Goal: Task Accomplishment & Management: Manage account settings

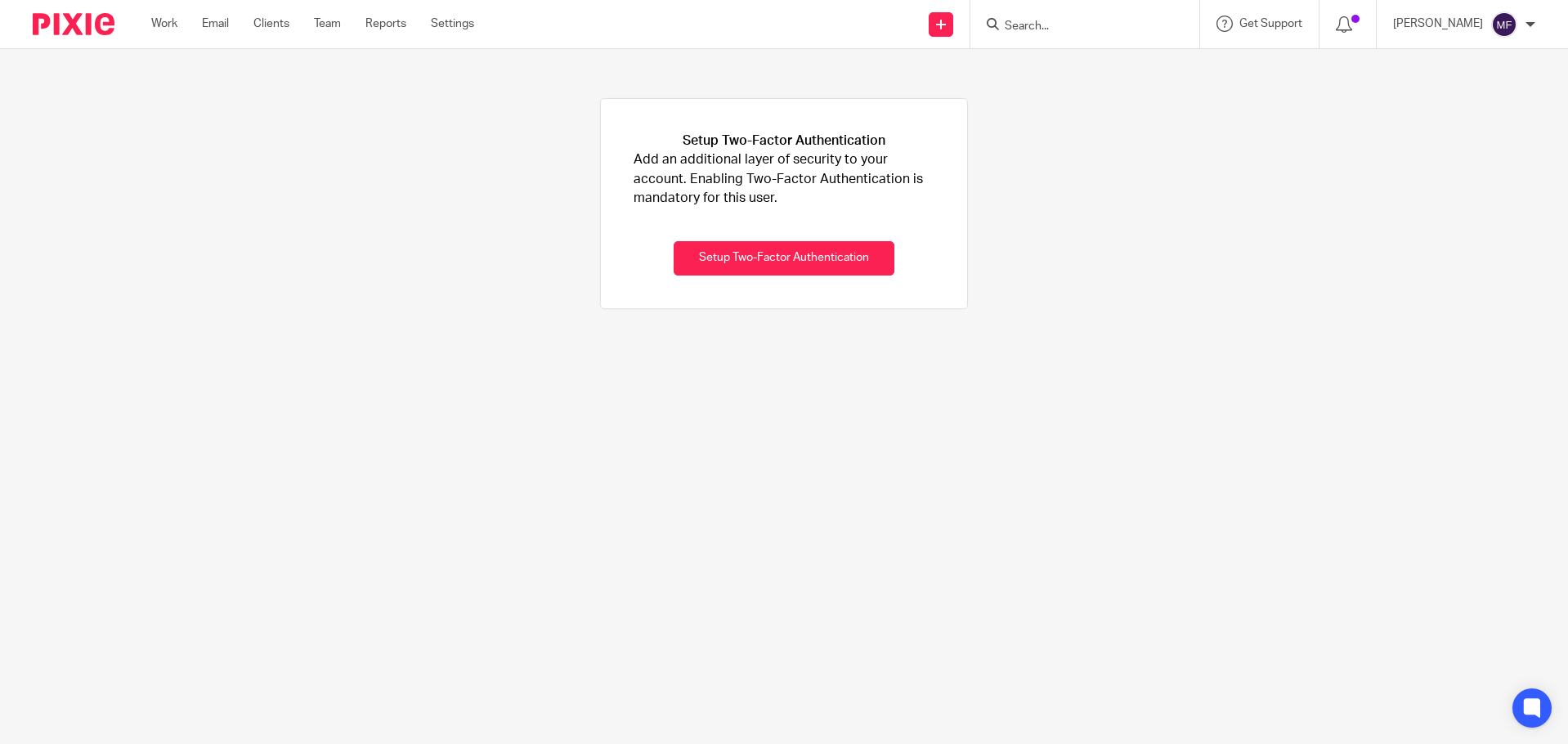
click at [78, 18] on img at bounding box center [73, 23] width 82 height 22
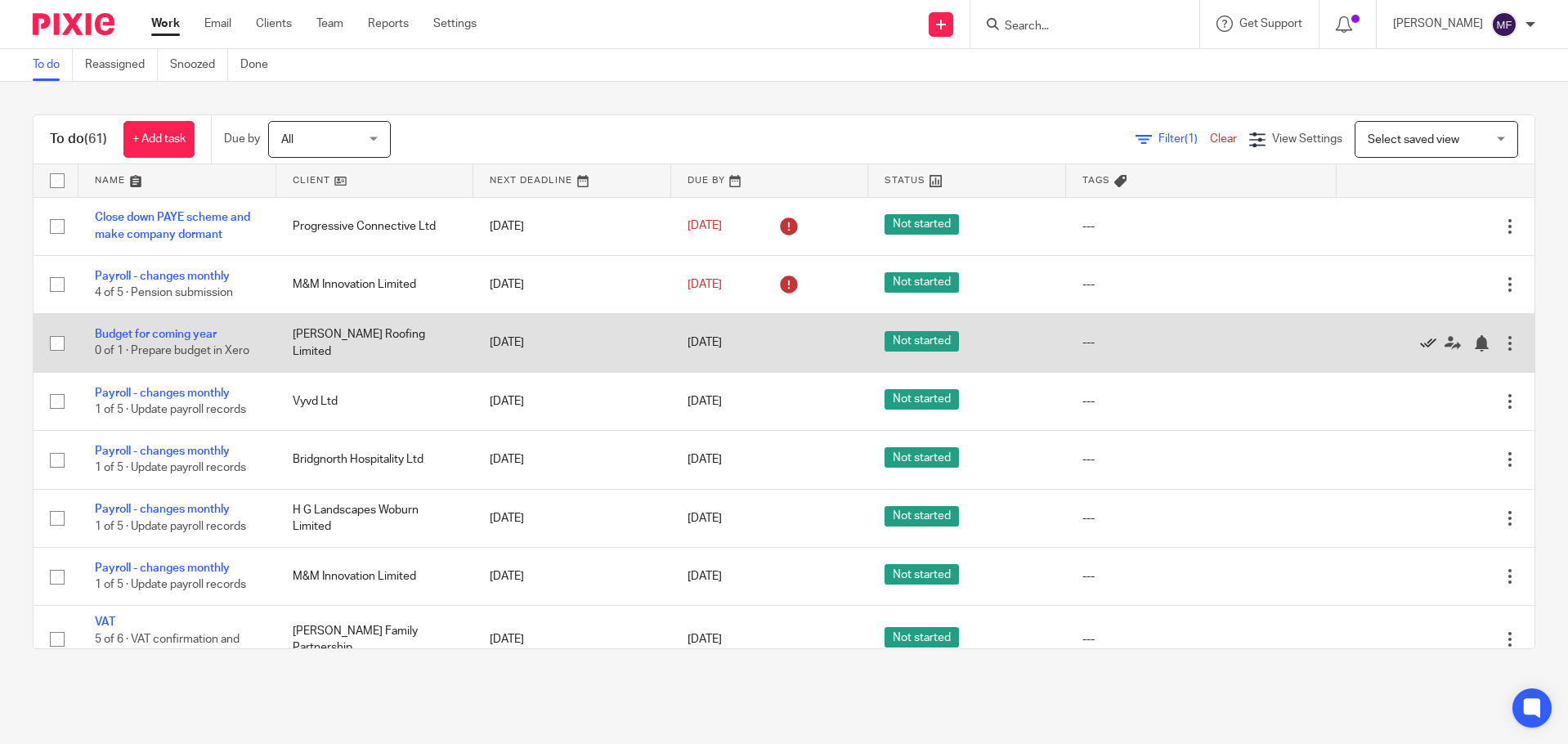
click at [1420, 340] on icon at bounding box center [1427, 343] width 17 height 17
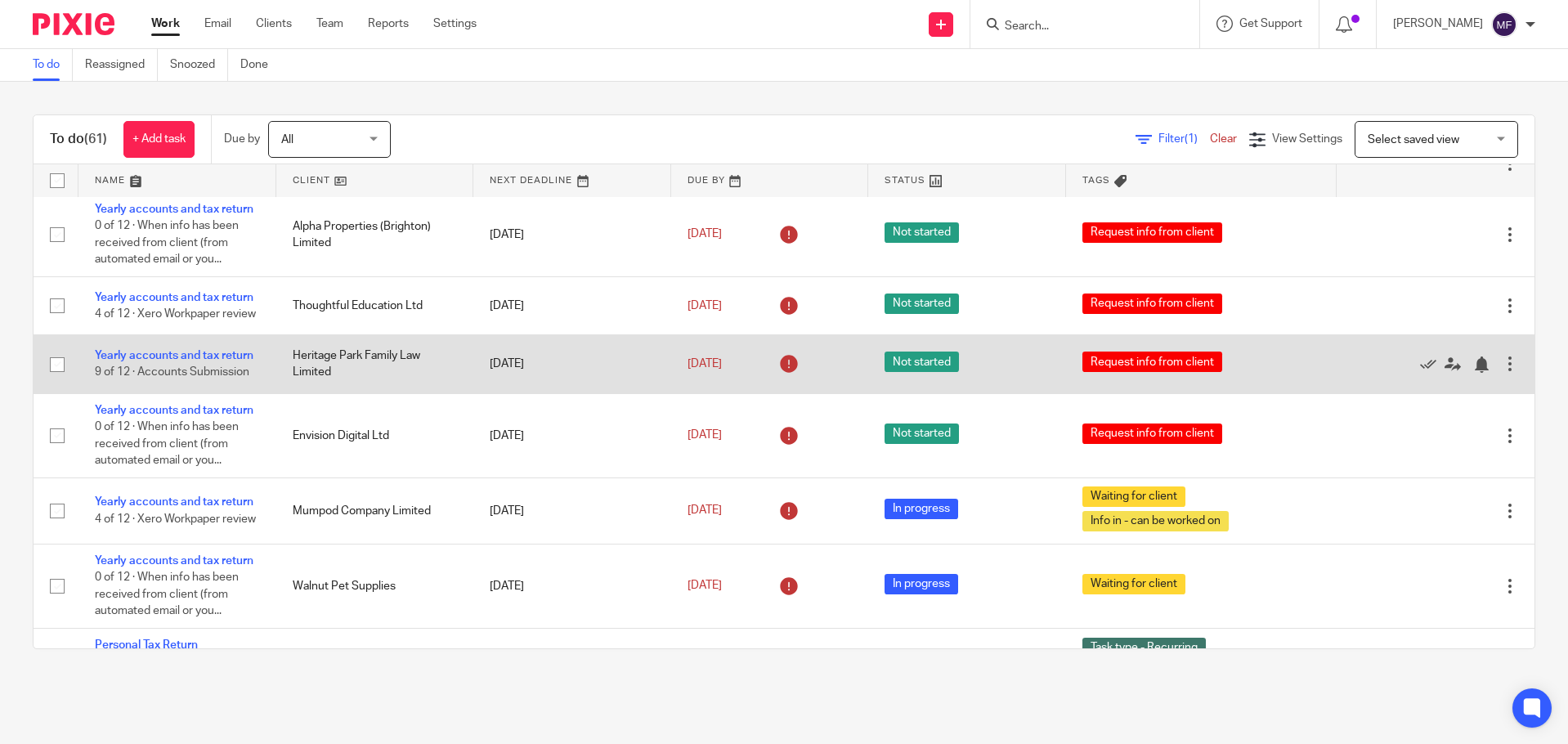
scroll to position [735, 0]
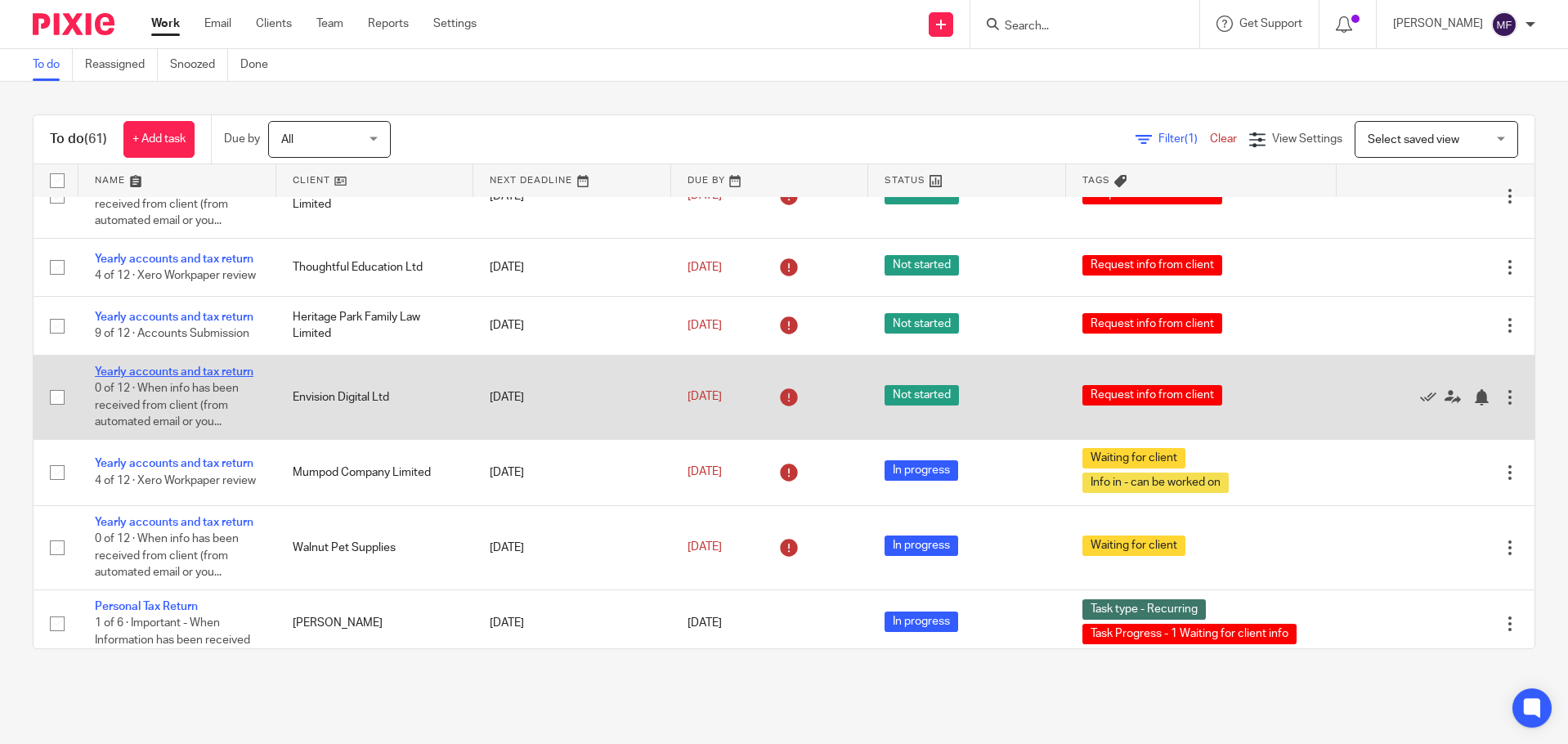
click at [179, 378] on link "Yearly accounts and tax return" at bounding box center [174, 372] width 158 height 12
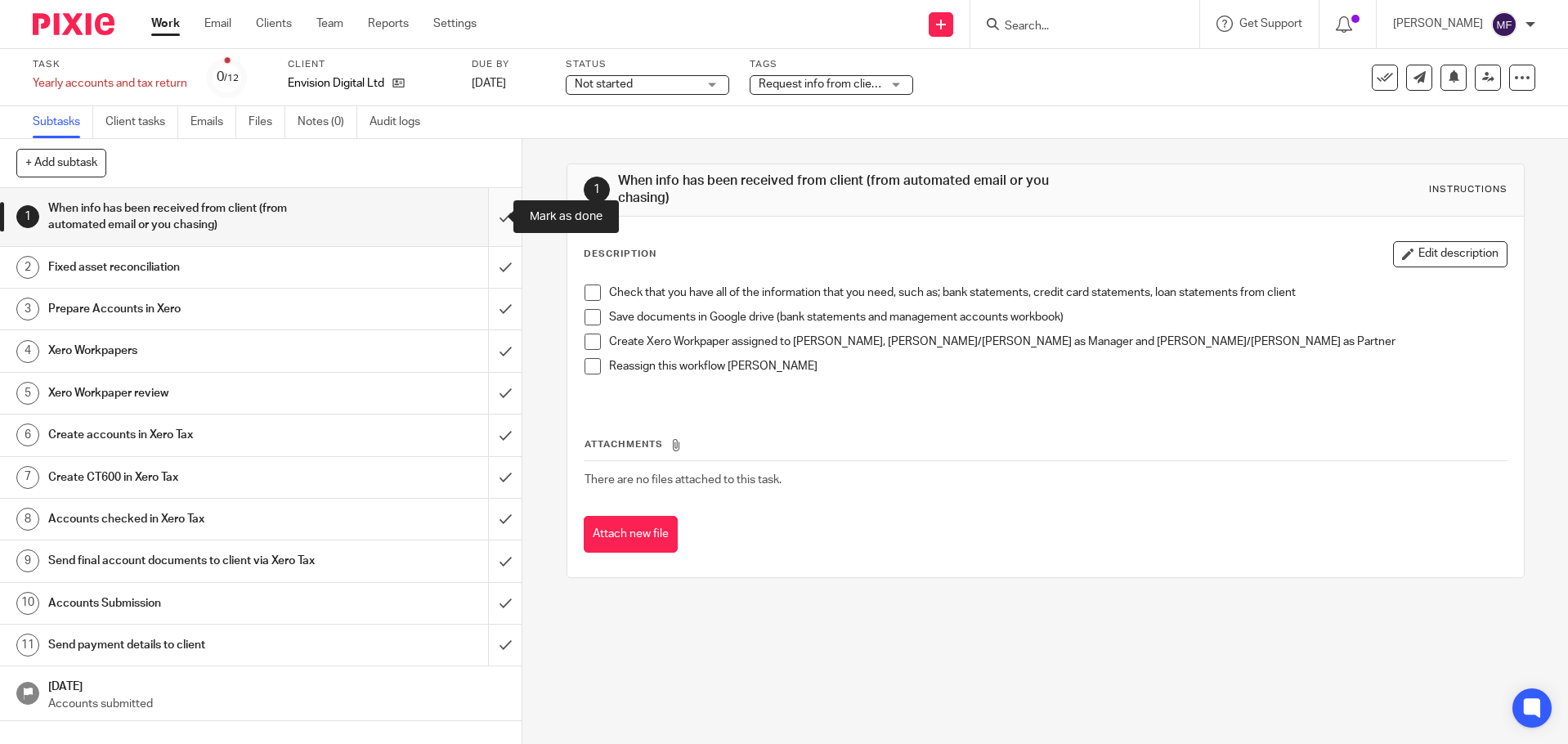
click at [476, 226] on input "submit" at bounding box center [261, 217] width 521 height 58
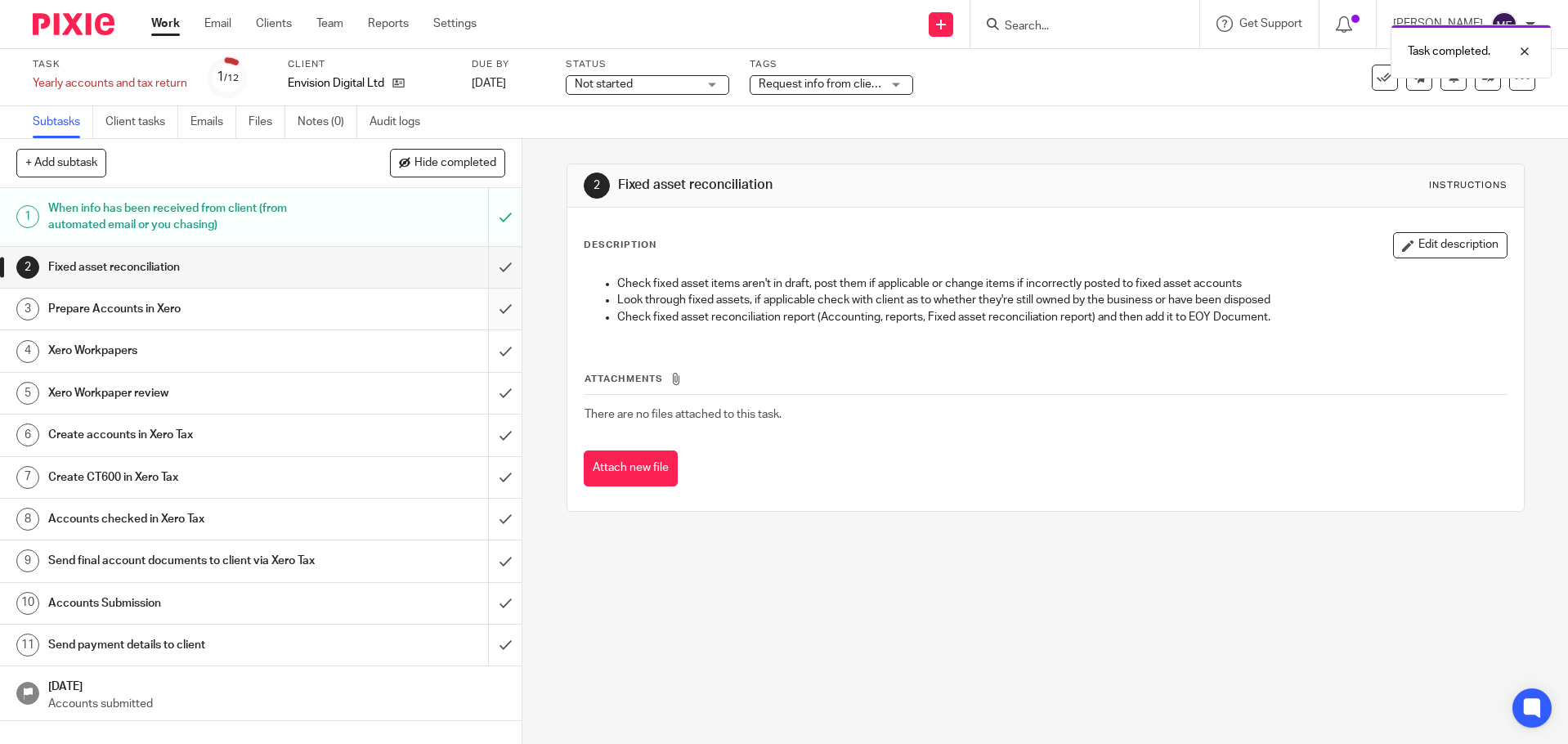
click at [491, 317] on input "submit" at bounding box center [261, 310] width 521 height 41
click at [494, 429] on input "submit" at bounding box center [261, 434] width 521 height 41
click at [479, 272] on input "submit" at bounding box center [261, 268] width 521 height 41
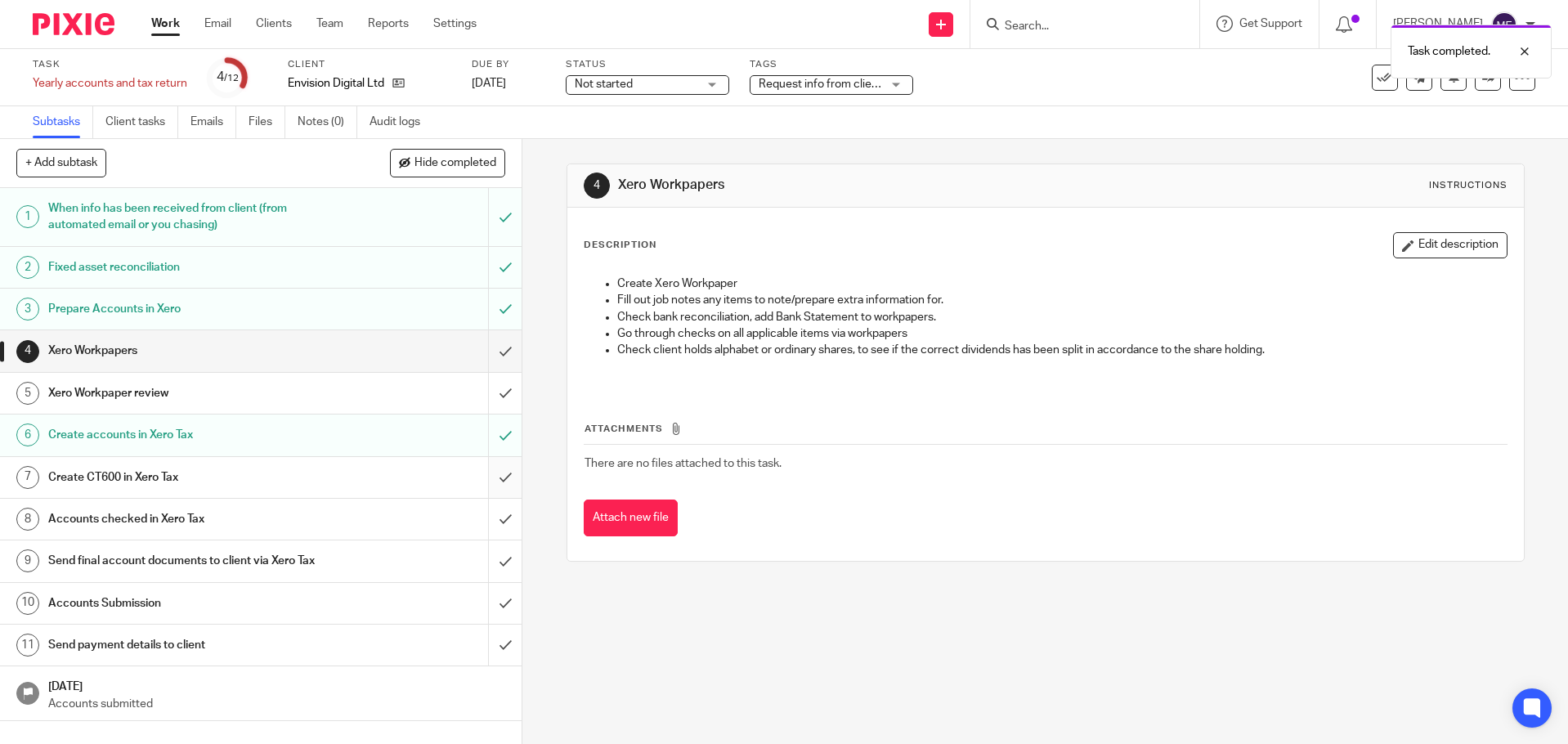
click at [485, 474] on input "submit" at bounding box center [261, 477] width 521 height 41
click at [488, 520] on input "submit" at bounding box center [261, 519] width 521 height 41
click at [487, 389] on input "submit" at bounding box center [261, 393] width 521 height 41
click at [487, 354] on input "submit" at bounding box center [261, 351] width 521 height 41
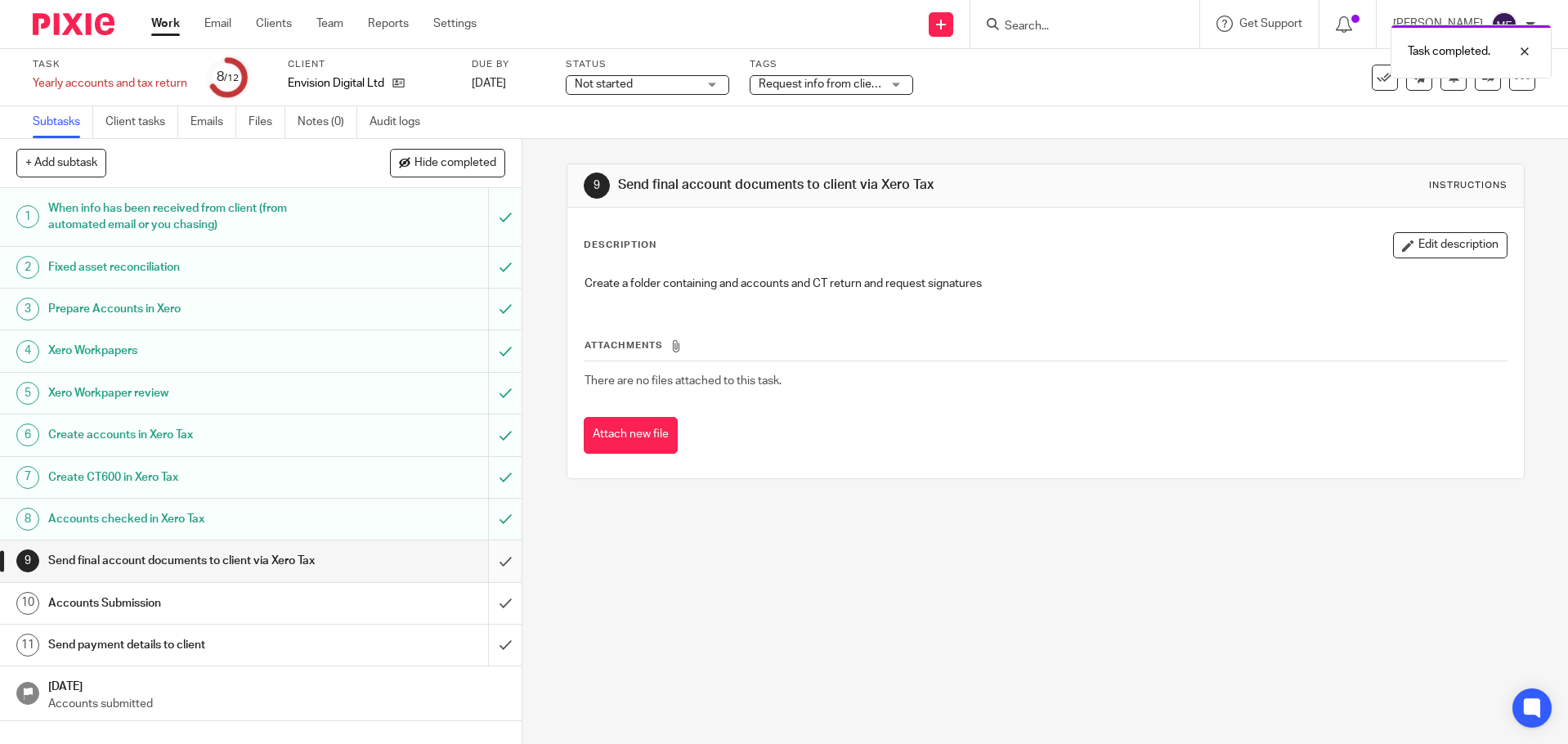
click at [500, 558] on input "submit" at bounding box center [261, 560] width 521 height 41
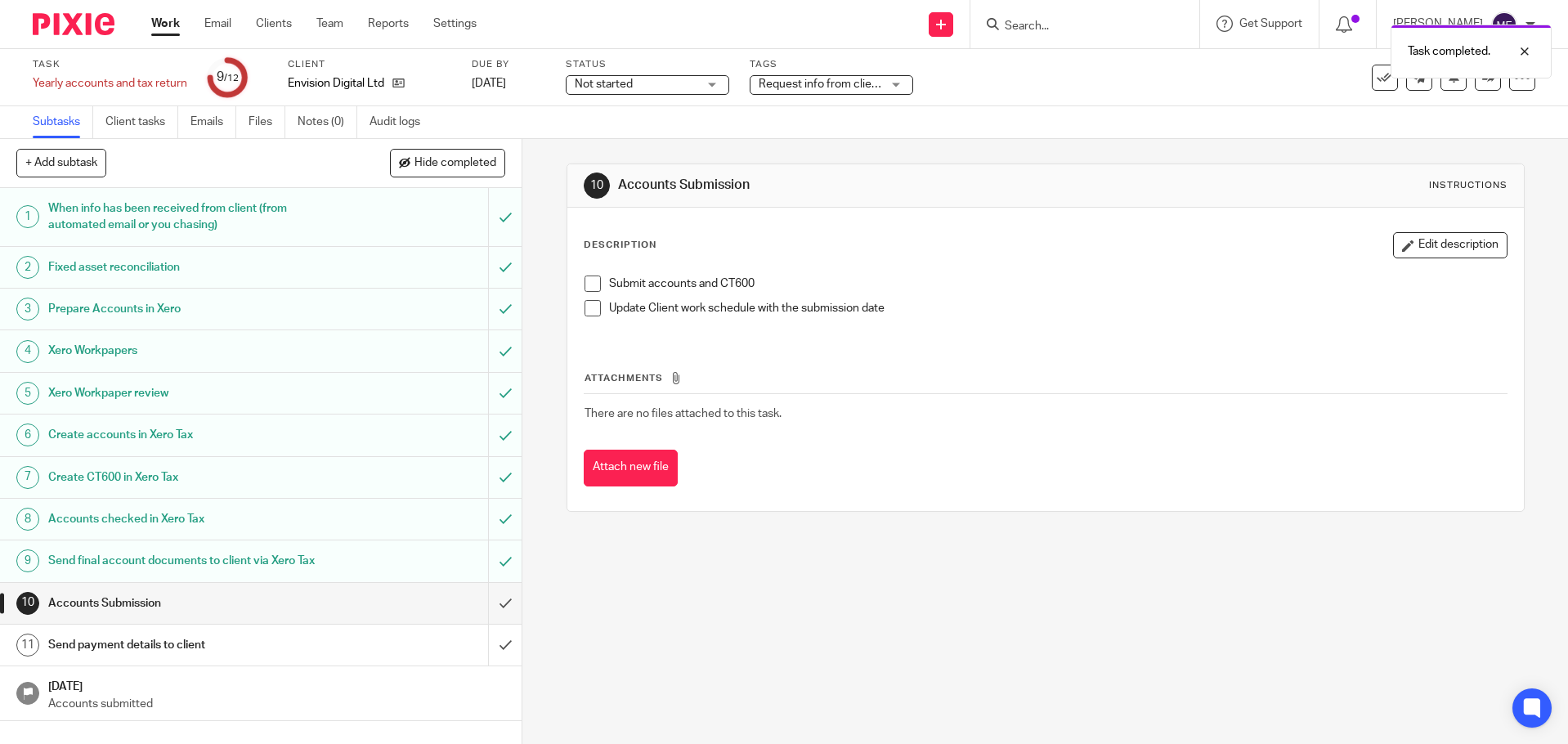
click at [83, 33] on img at bounding box center [73, 23] width 82 height 22
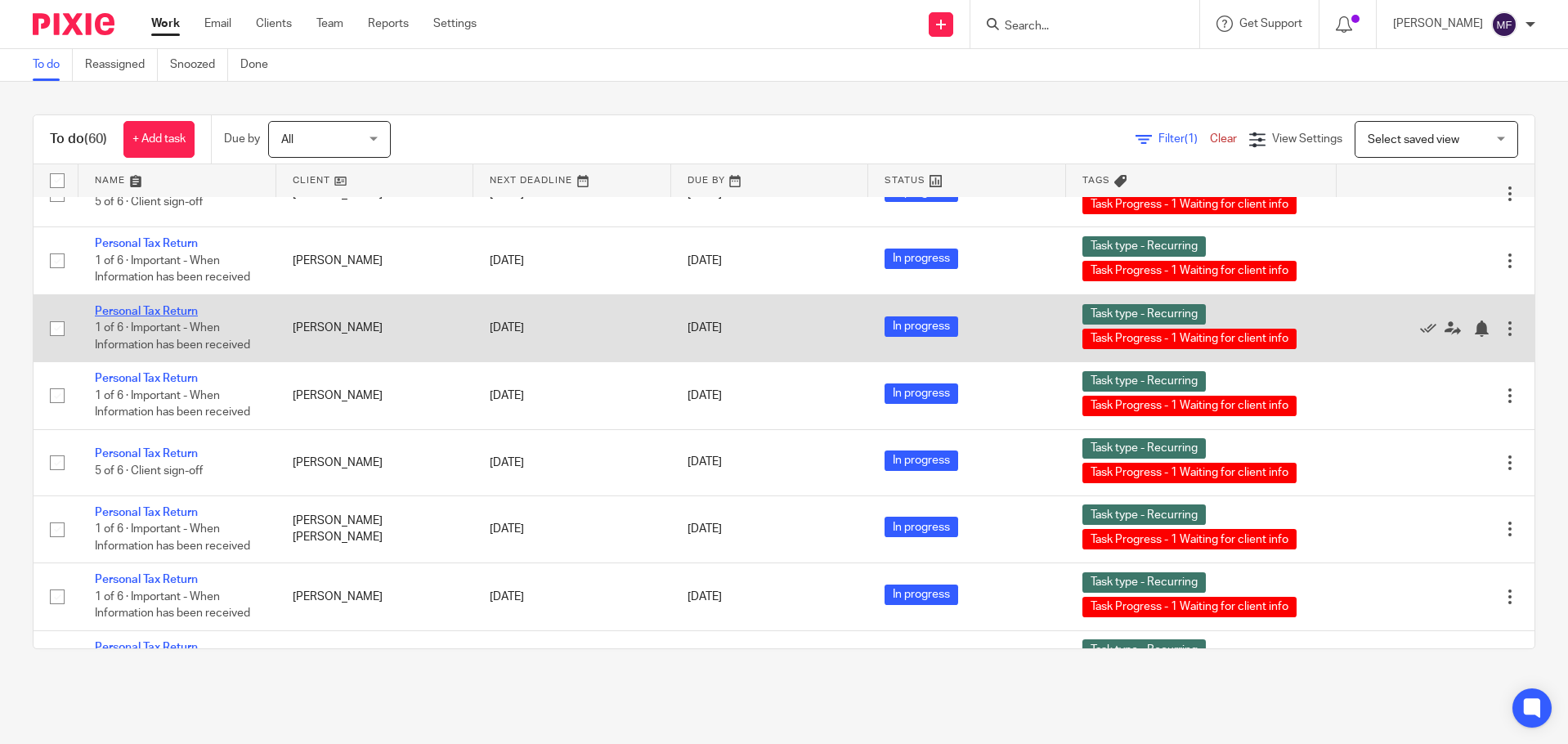
scroll to position [1962, 0]
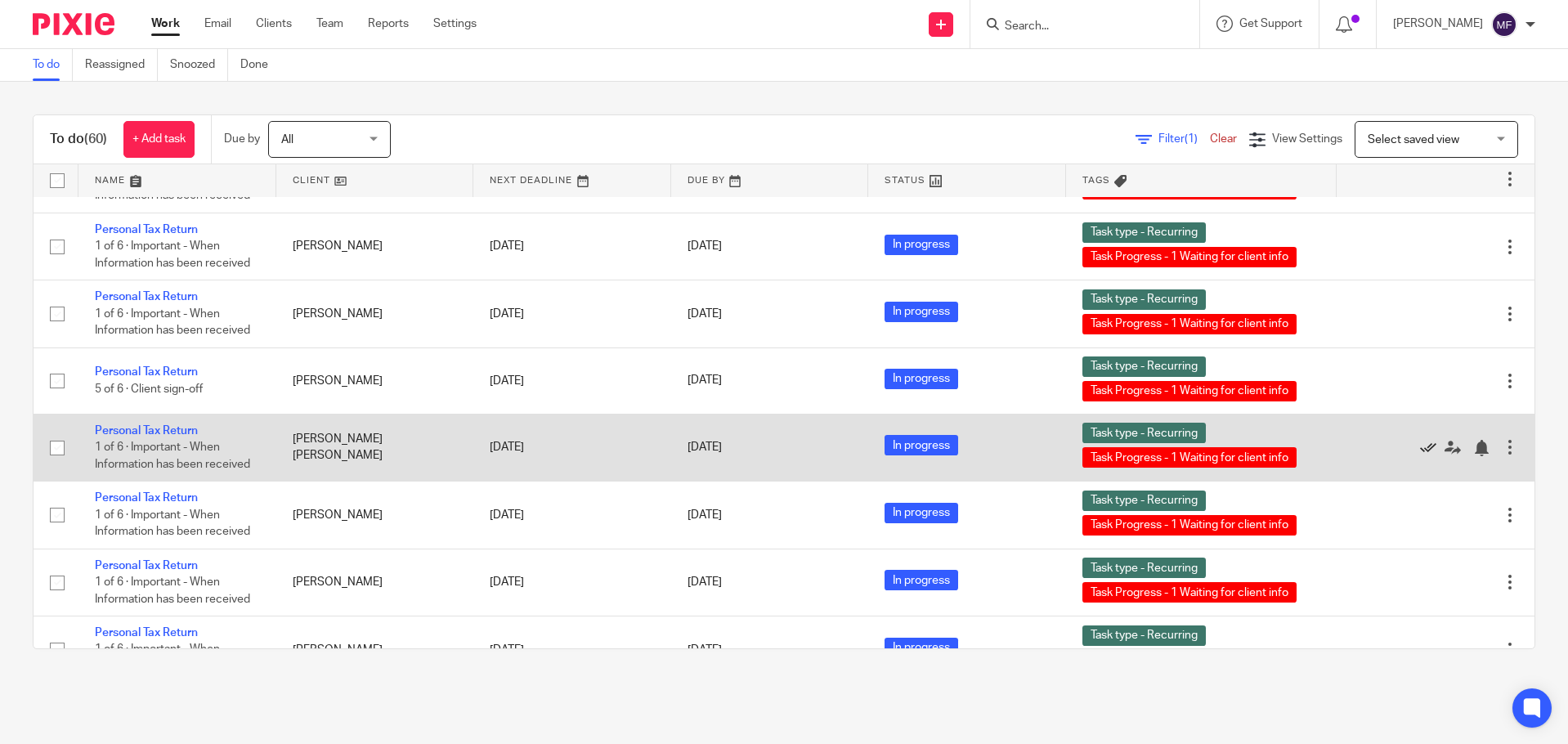
click at [1420, 456] on icon at bounding box center [1427, 447] width 17 height 17
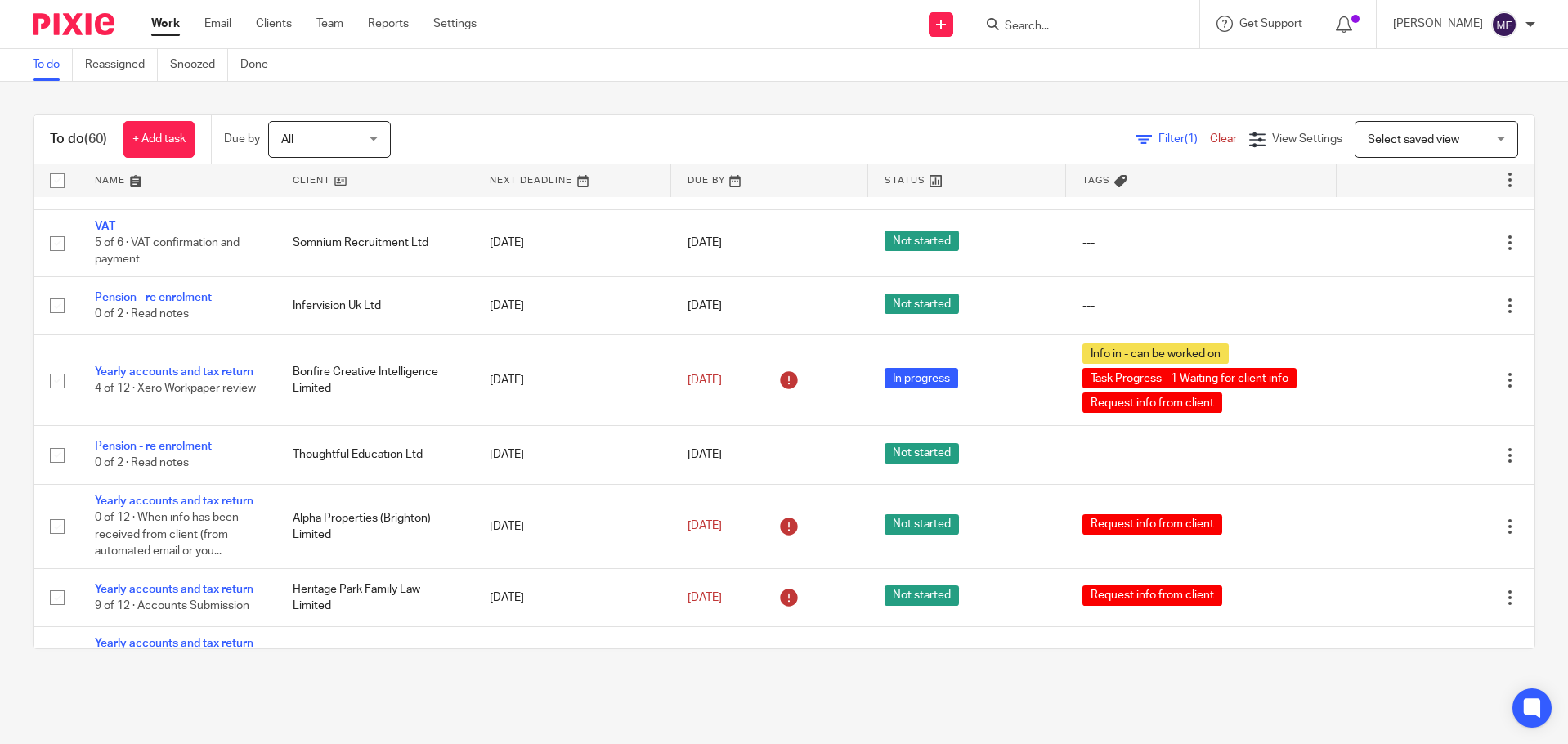
scroll to position [111, 0]
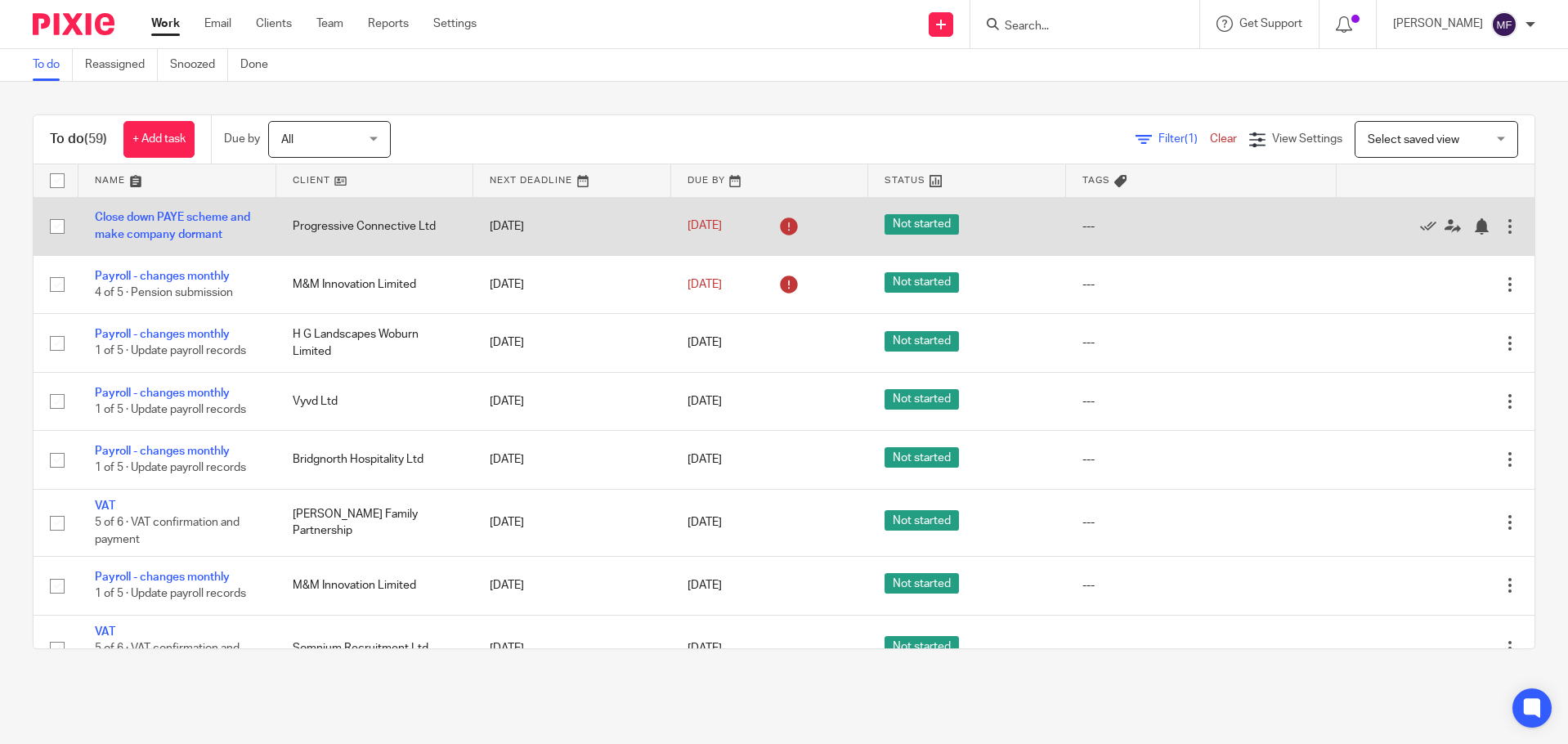
click at [51, 226] on input "checkbox" at bounding box center [58, 227] width 31 height 31
checkbox input "true"
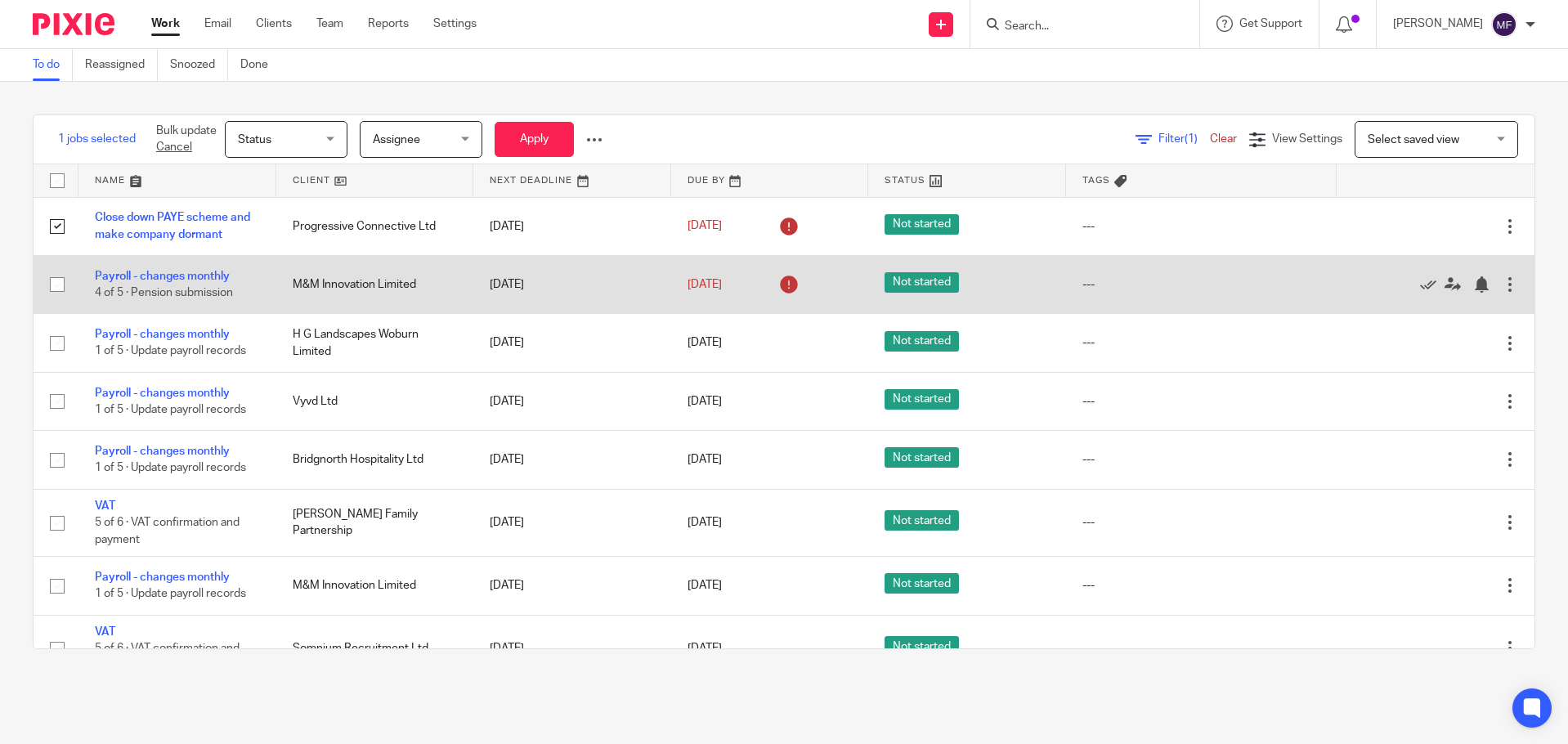
click at [57, 274] on input "checkbox" at bounding box center [58, 284] width 31 height 31
checkbox input "true"
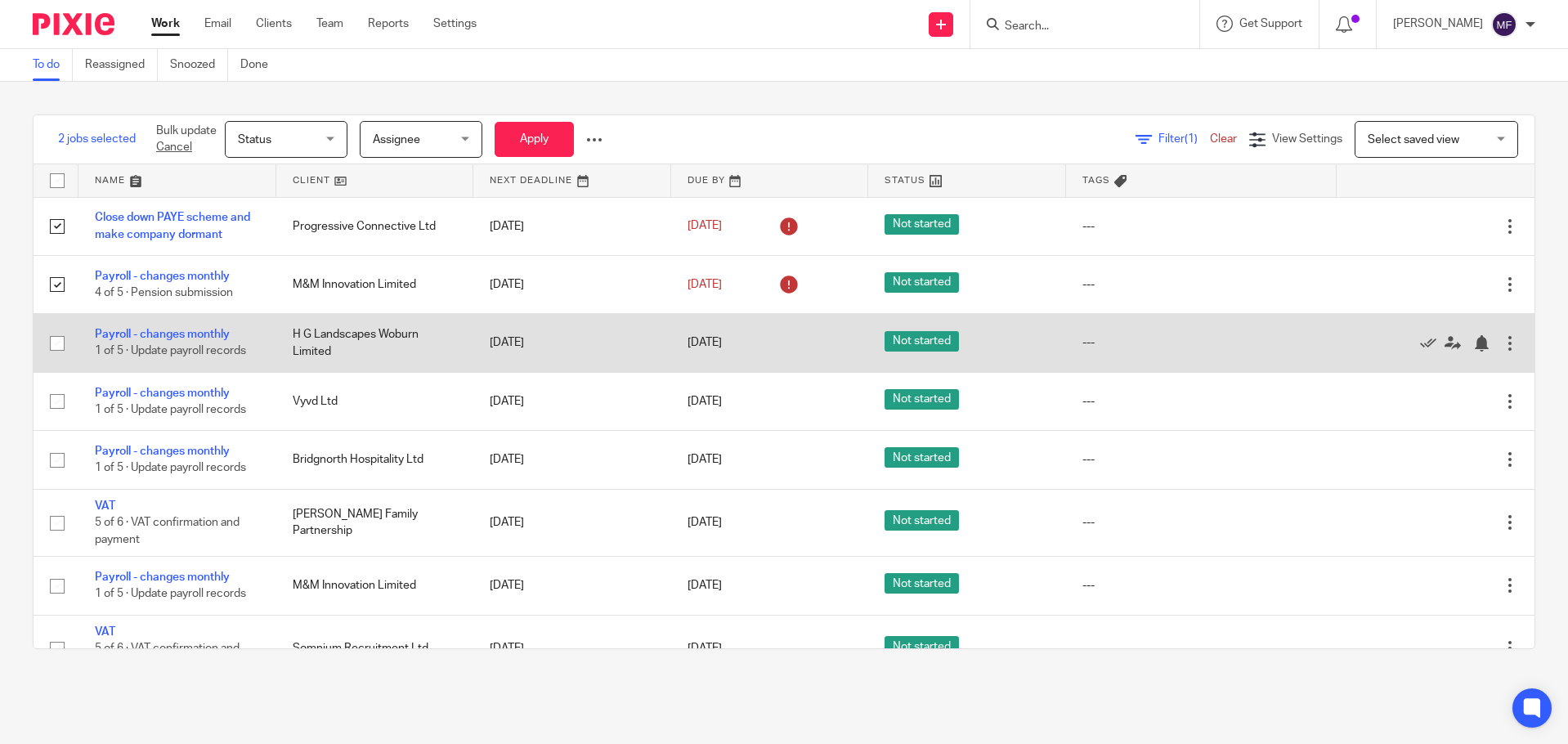
click at [57, 342] on input "checkbox" at bounding box center [58, 344] width 31 height 31
checkbox input "true"
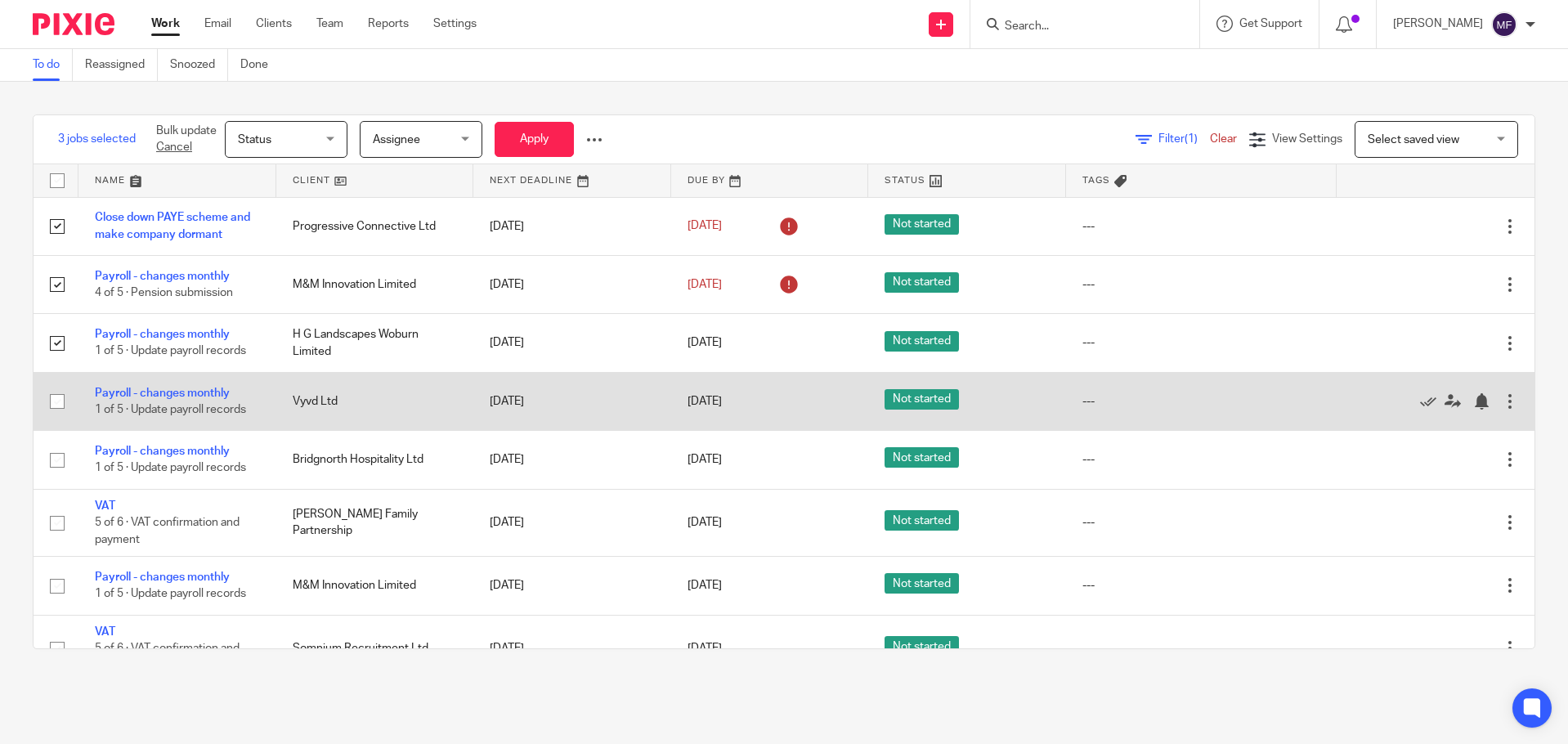
click at [53, 395] on input "checkbox" at bounding box center [58, 401] width 31 height 31
checkbox input "true"
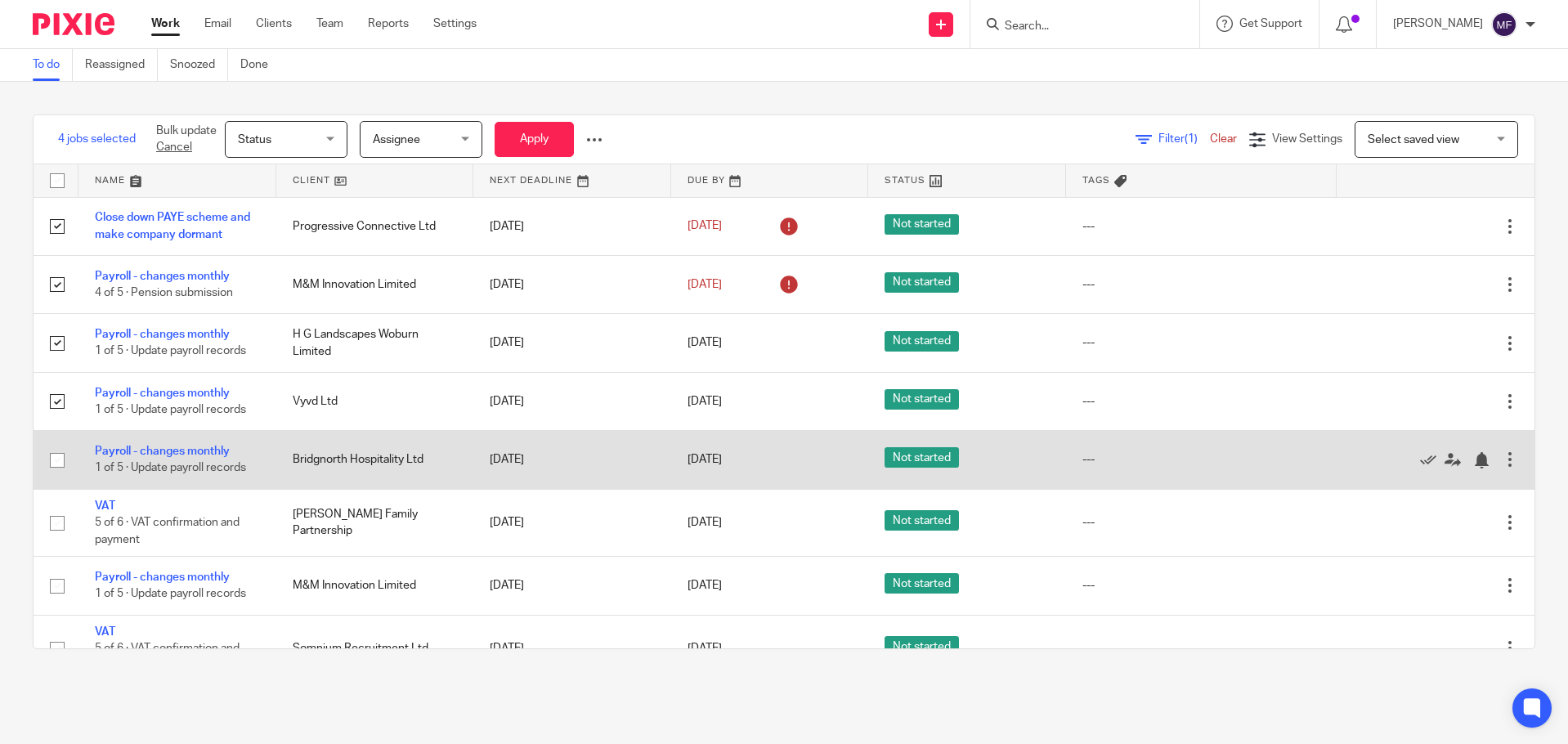
click at [53, 452] on input "checkbox" at bounding box center [58, 460] width 31 height 31
checkbox input "true"
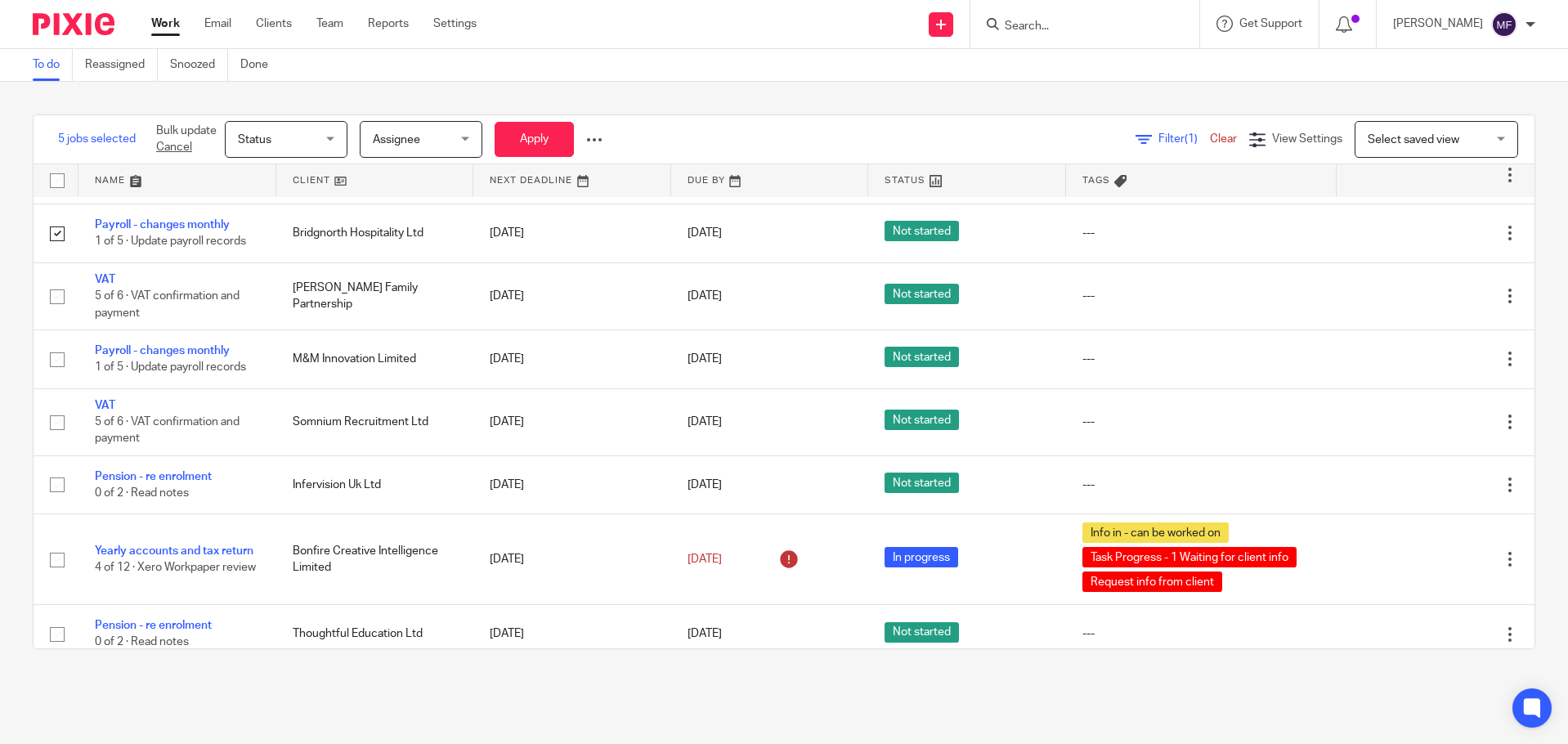
scroll to position [245, 0]
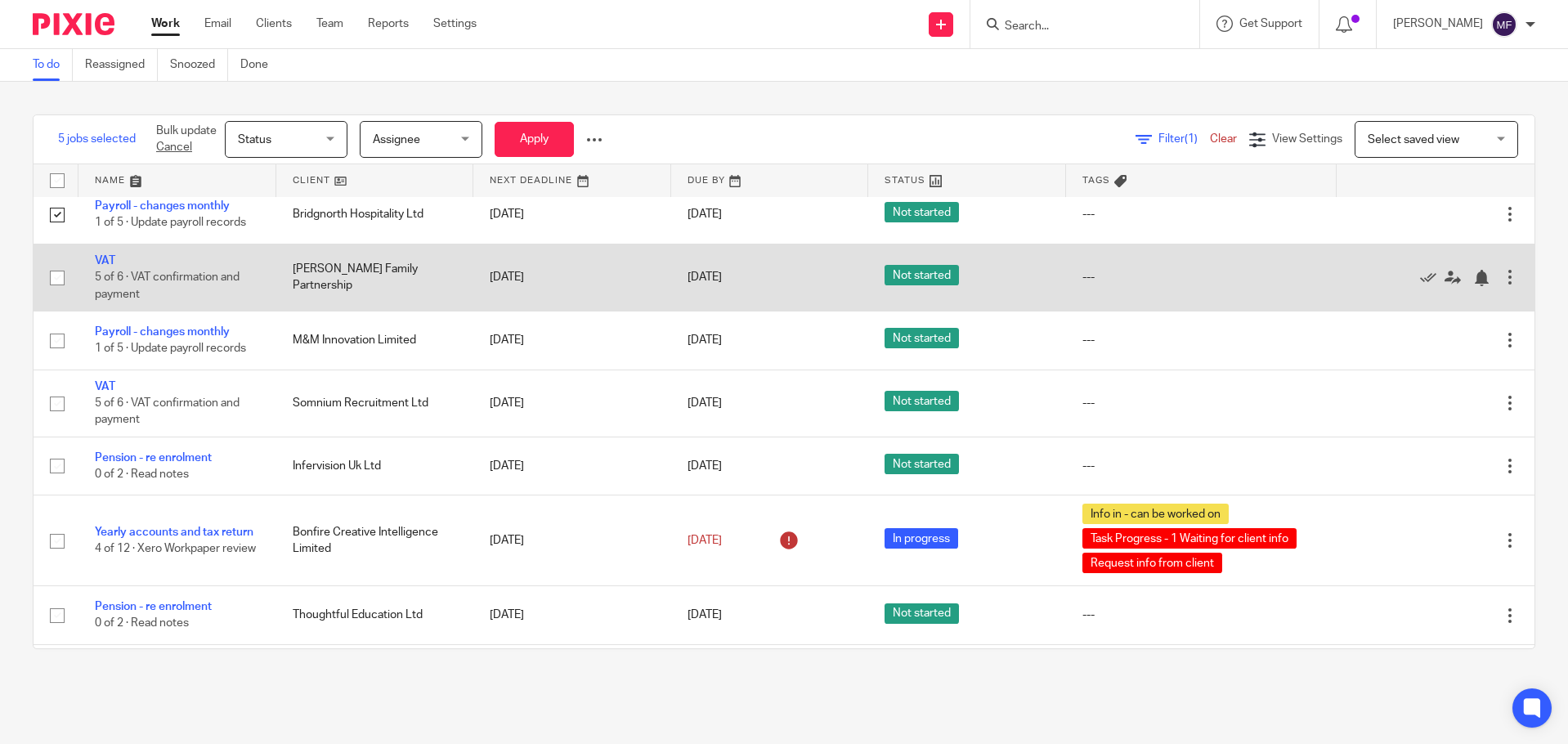
click at [53, 280] on input "checkbox" at bounding box center [58, 278] width 31 height 31
checkbox input "true"
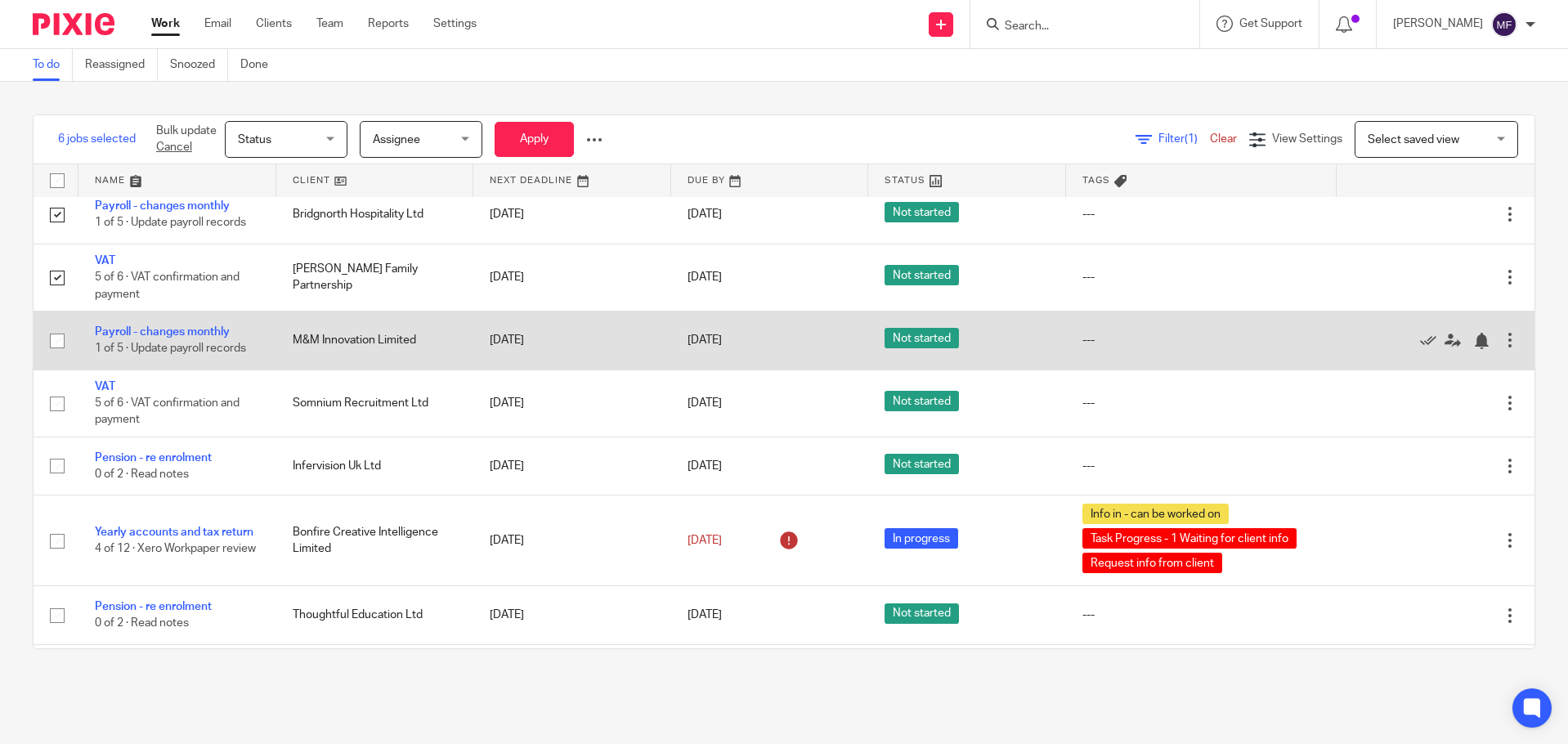
click at [60, 339] on input "checkbox" at bounding box center [58, 341] width 31 height 31
checkbox input "true"
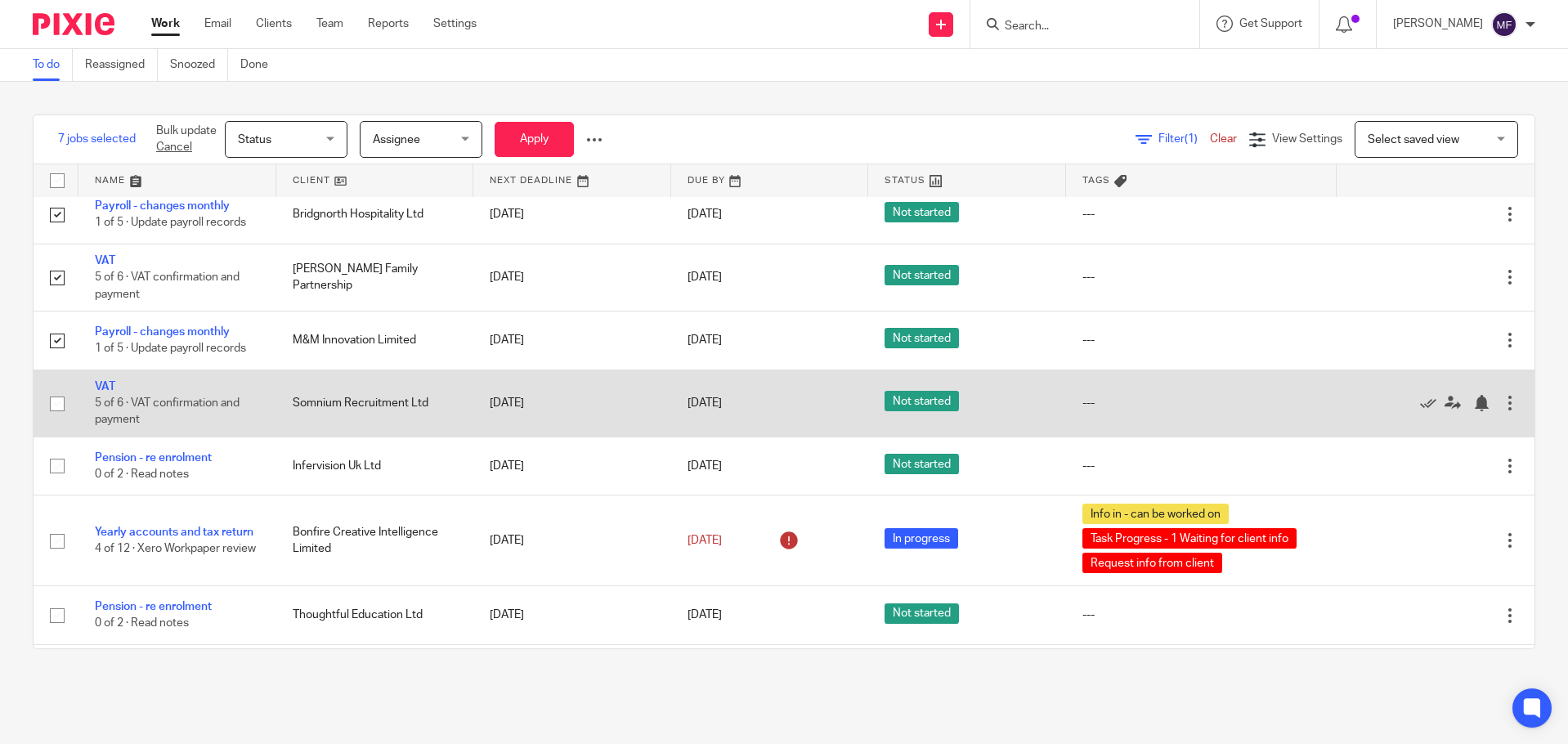
click at [63, 397] on input "checkbox" at bounding box center [58, 404] width 31 height 31
checkbox input "true"
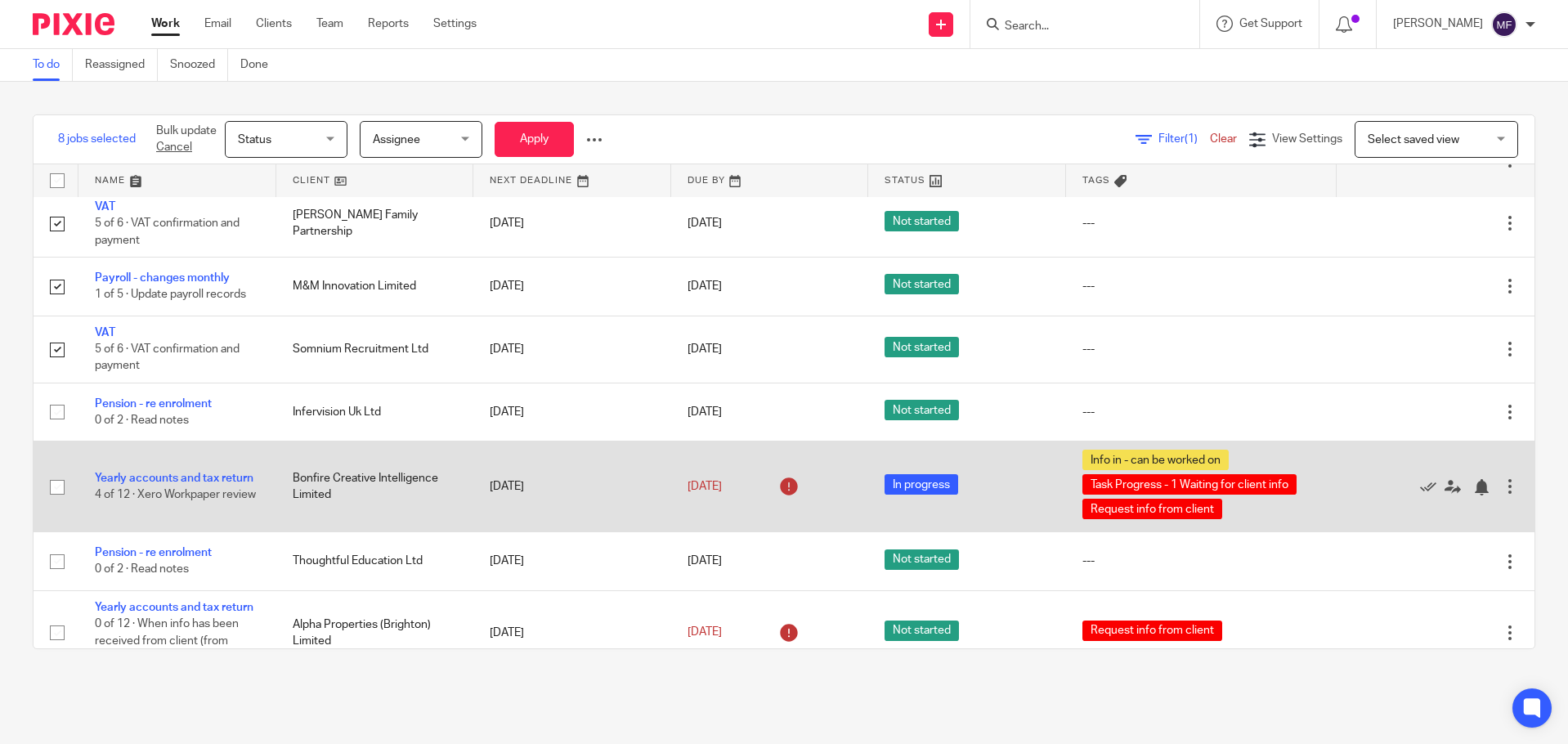
scroll to position [327, 0]
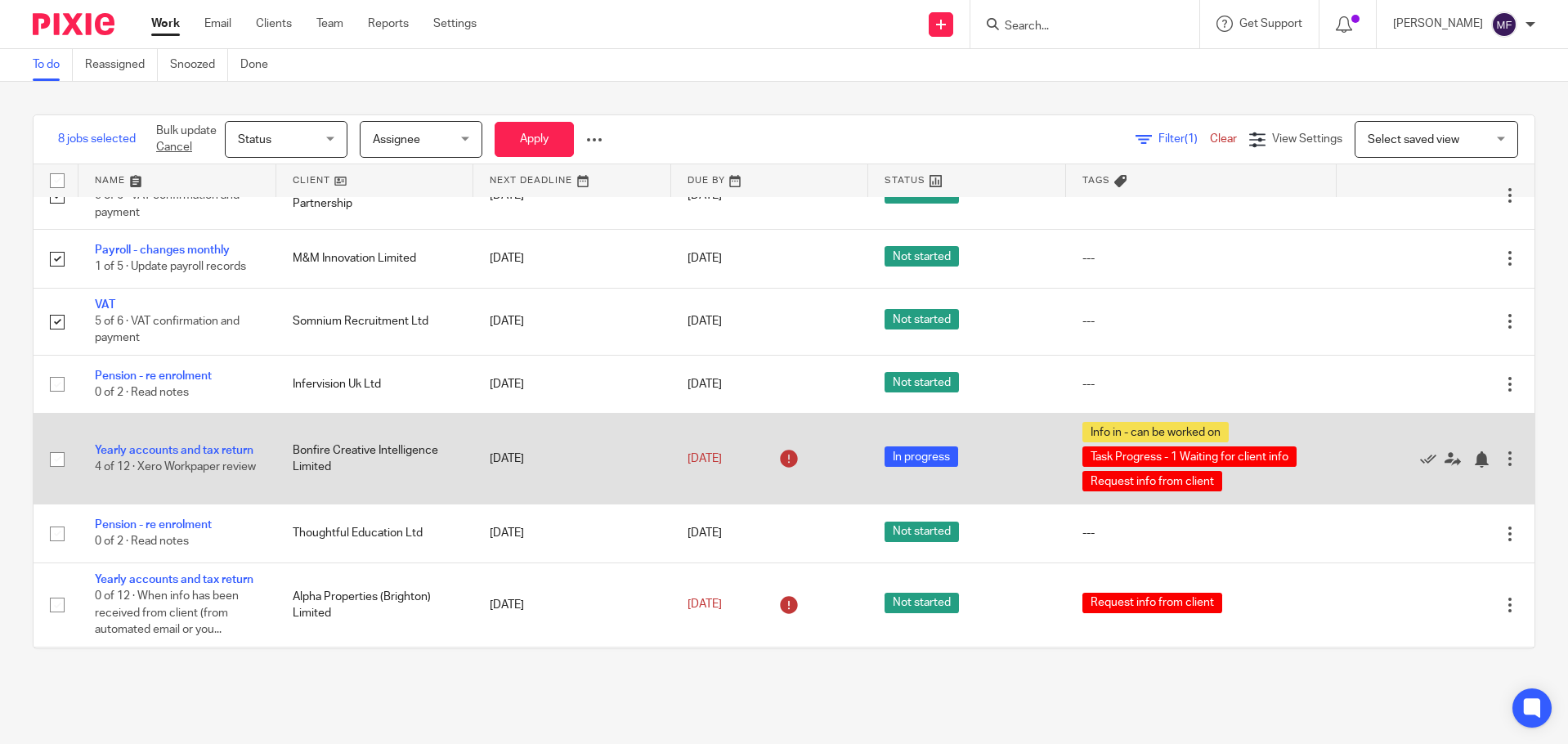
click at [55, 465] on input "checkbox" at bounding box center [58, 460] width 31 height 31
click at [53, 461] on input "checkbox" at bounding box center [58, 460] width 31 height 31
checkbox input "true"
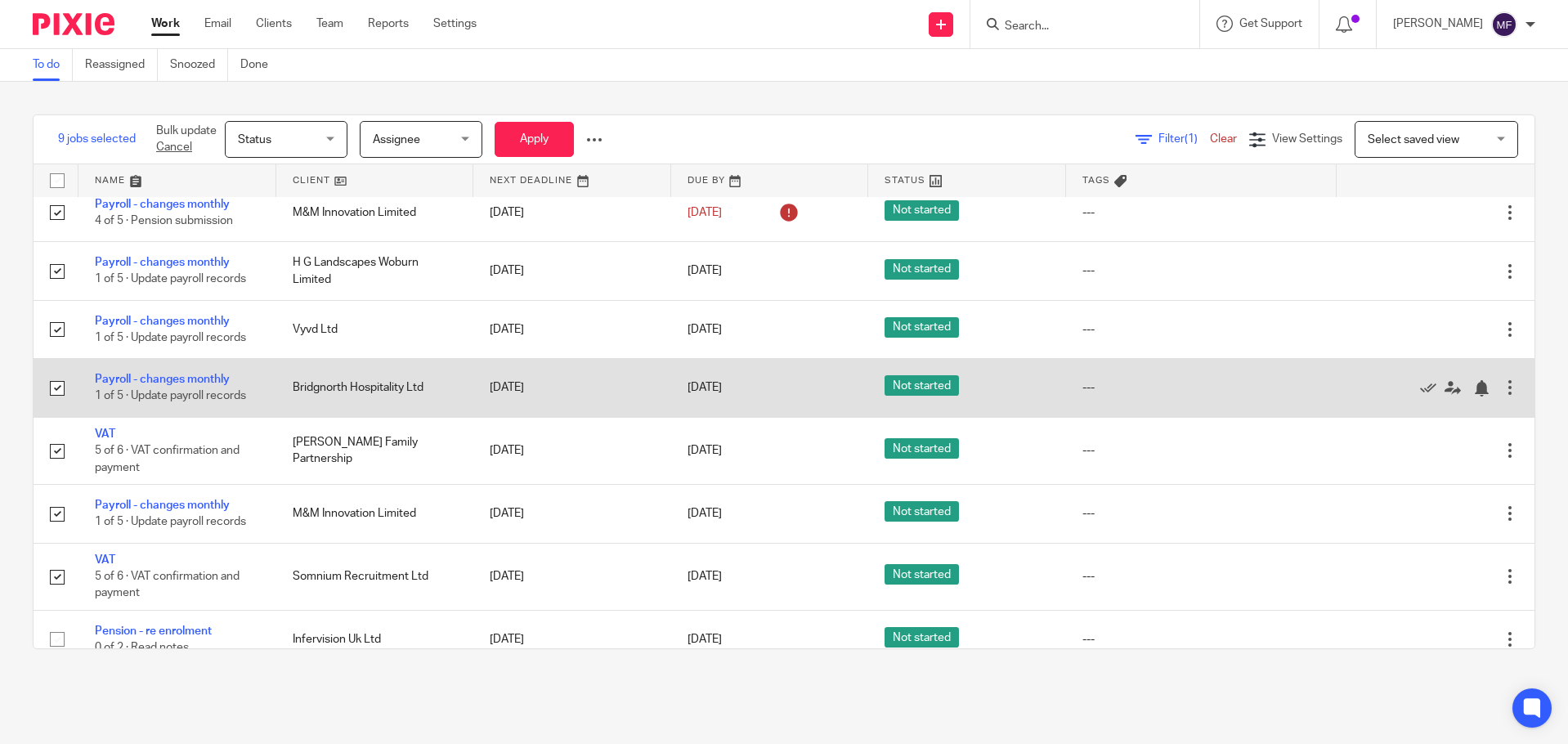
scroll to position [0, 0]
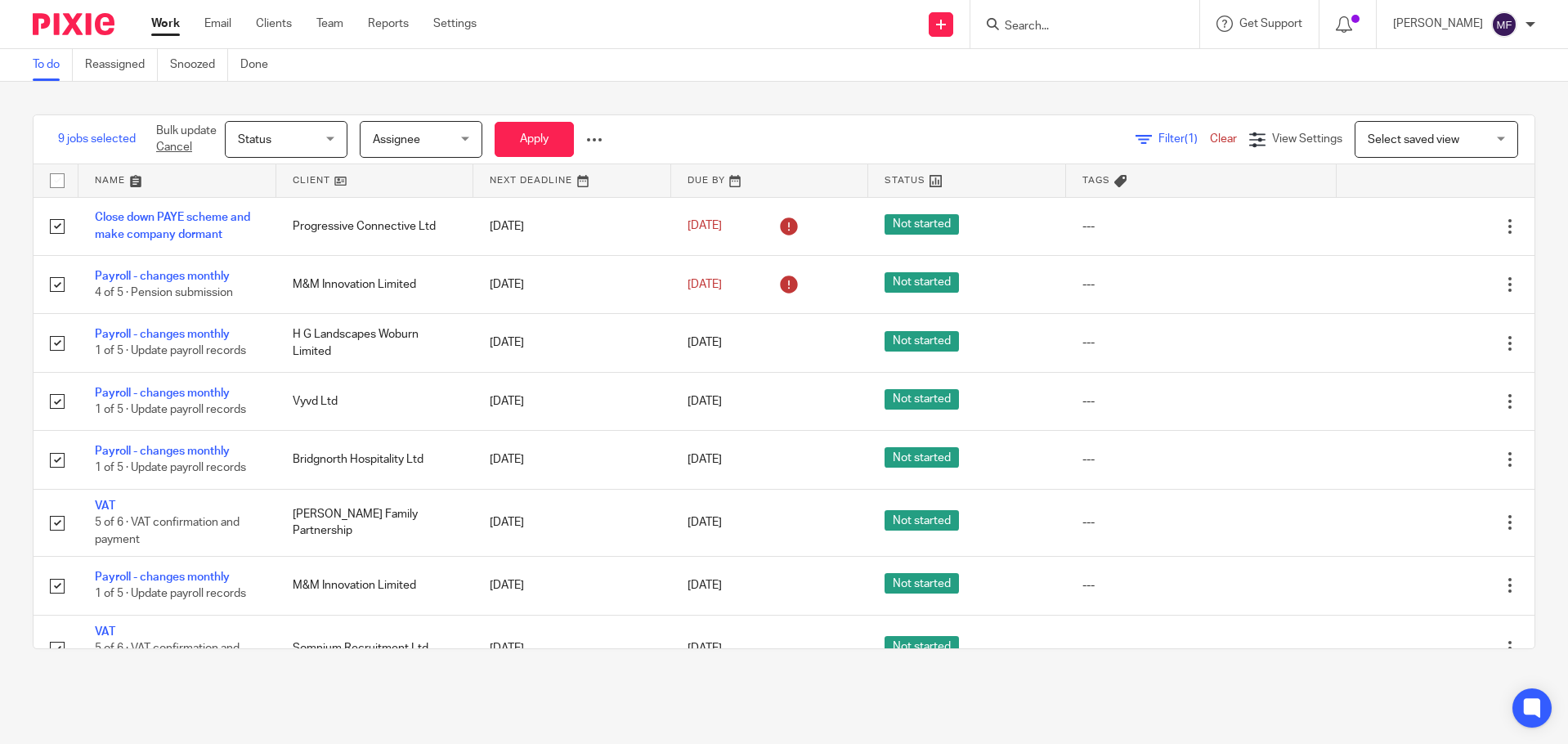
click at [58, 184] on input "checkbox" at bounding box center [58, 181] width 31 height 31
checkbox input "true"
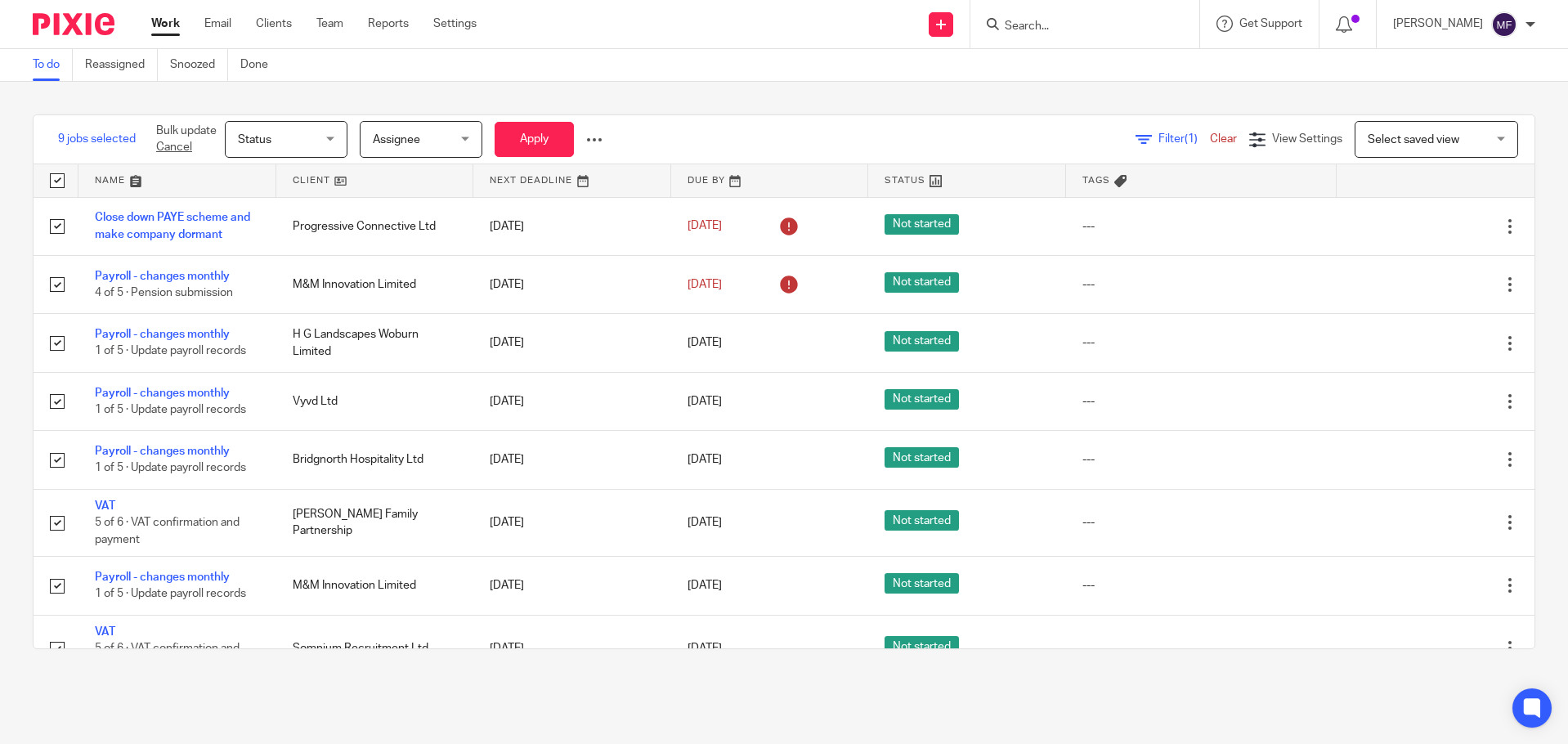
checkbox input "true"
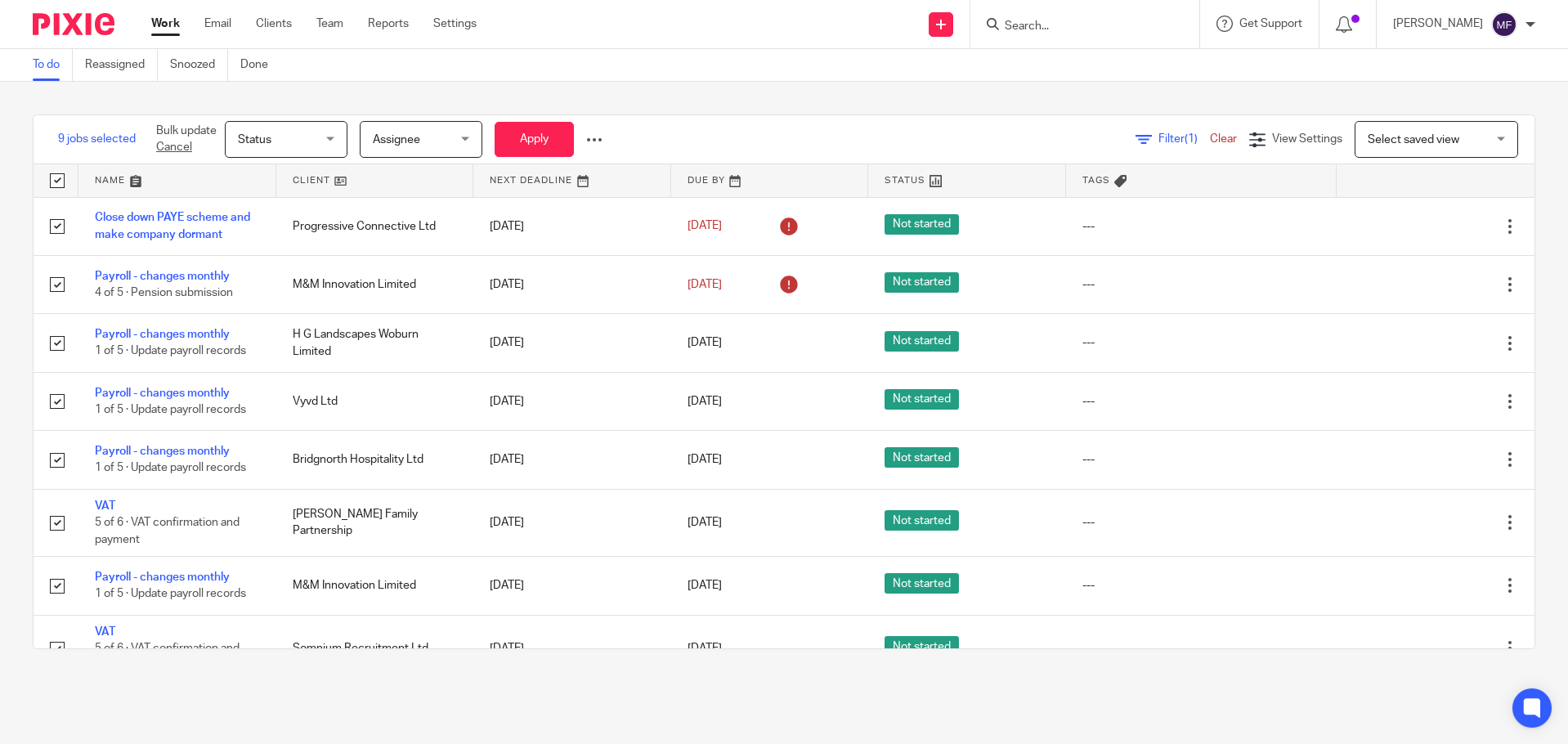
checkbox input "true"
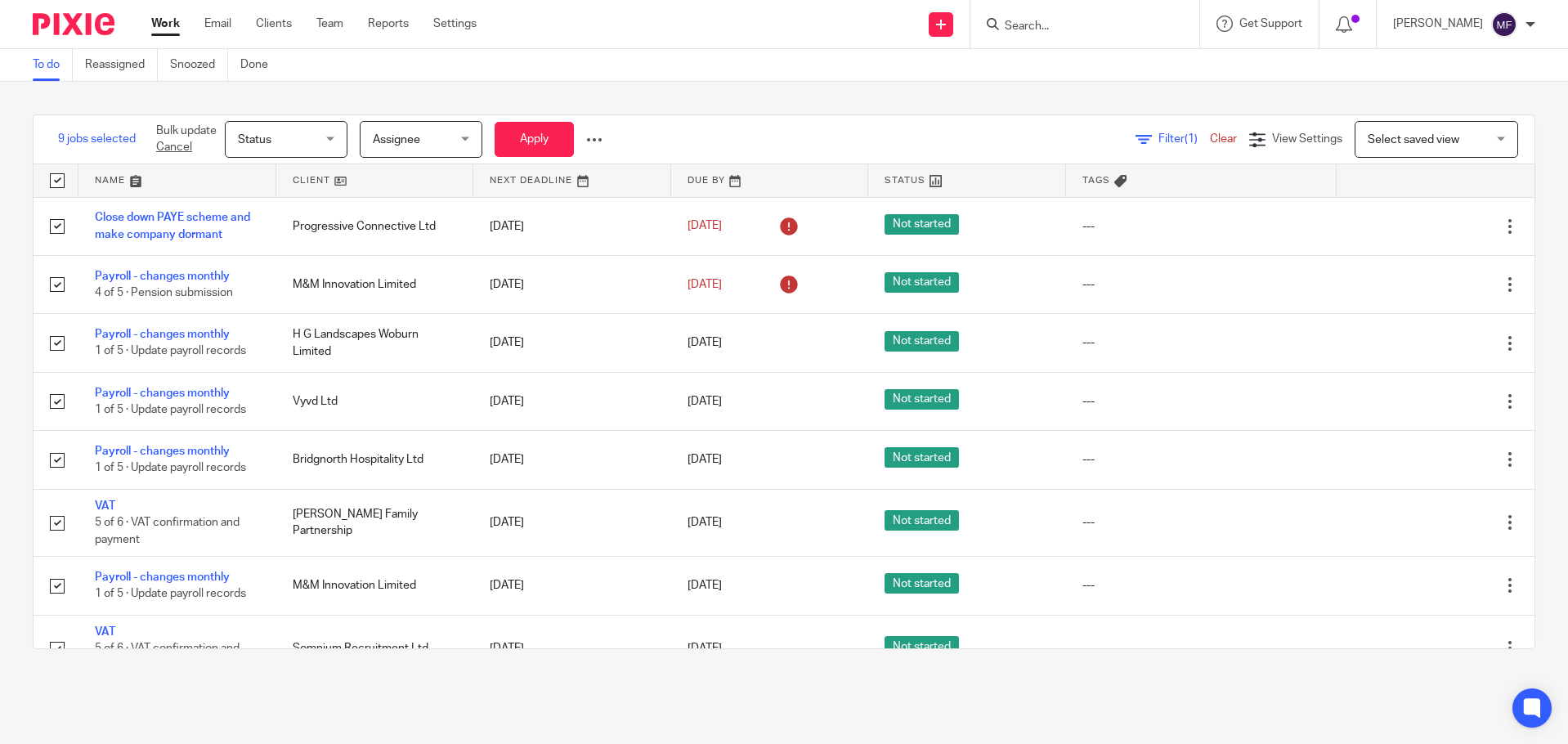
checkbox input "true"
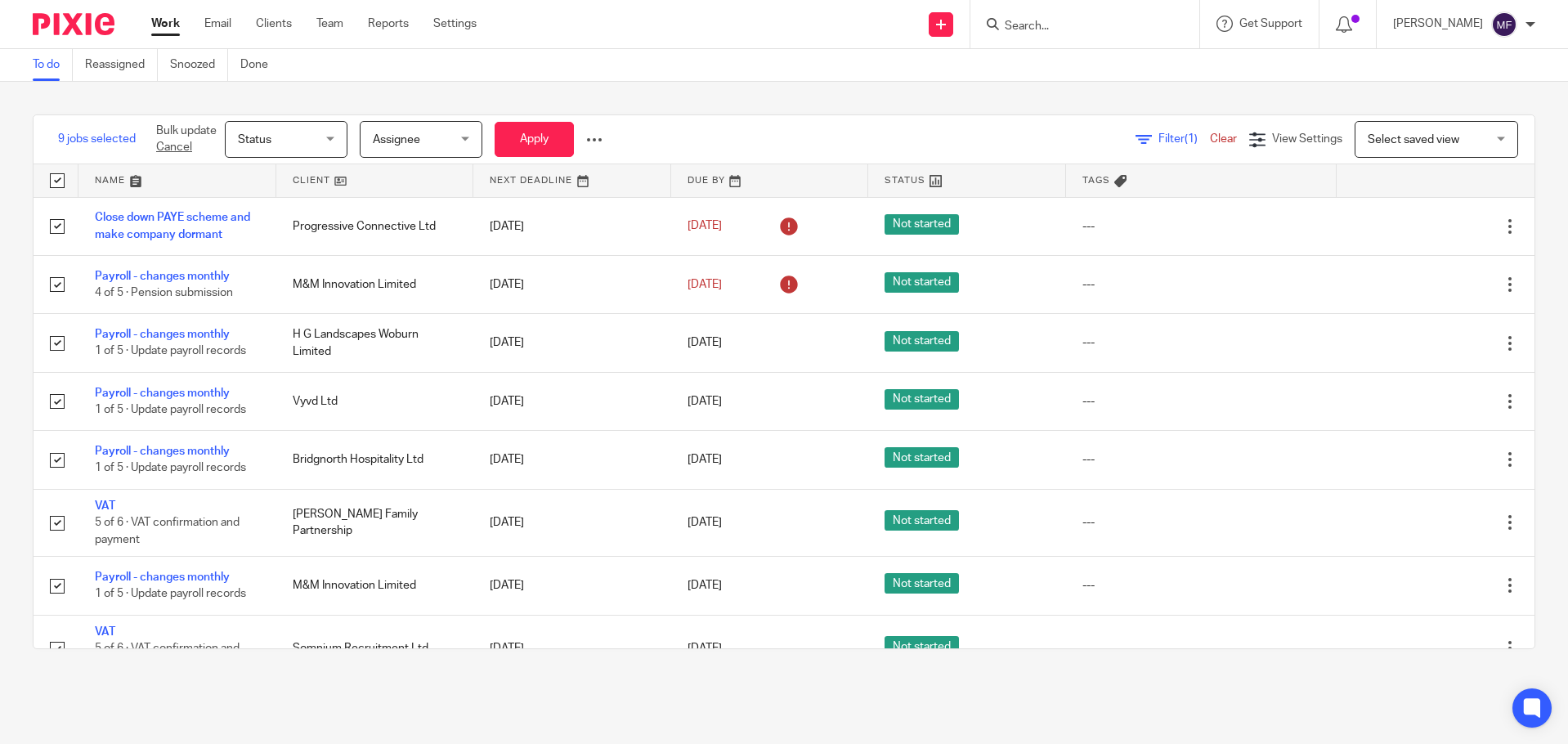
checkbox input "true"
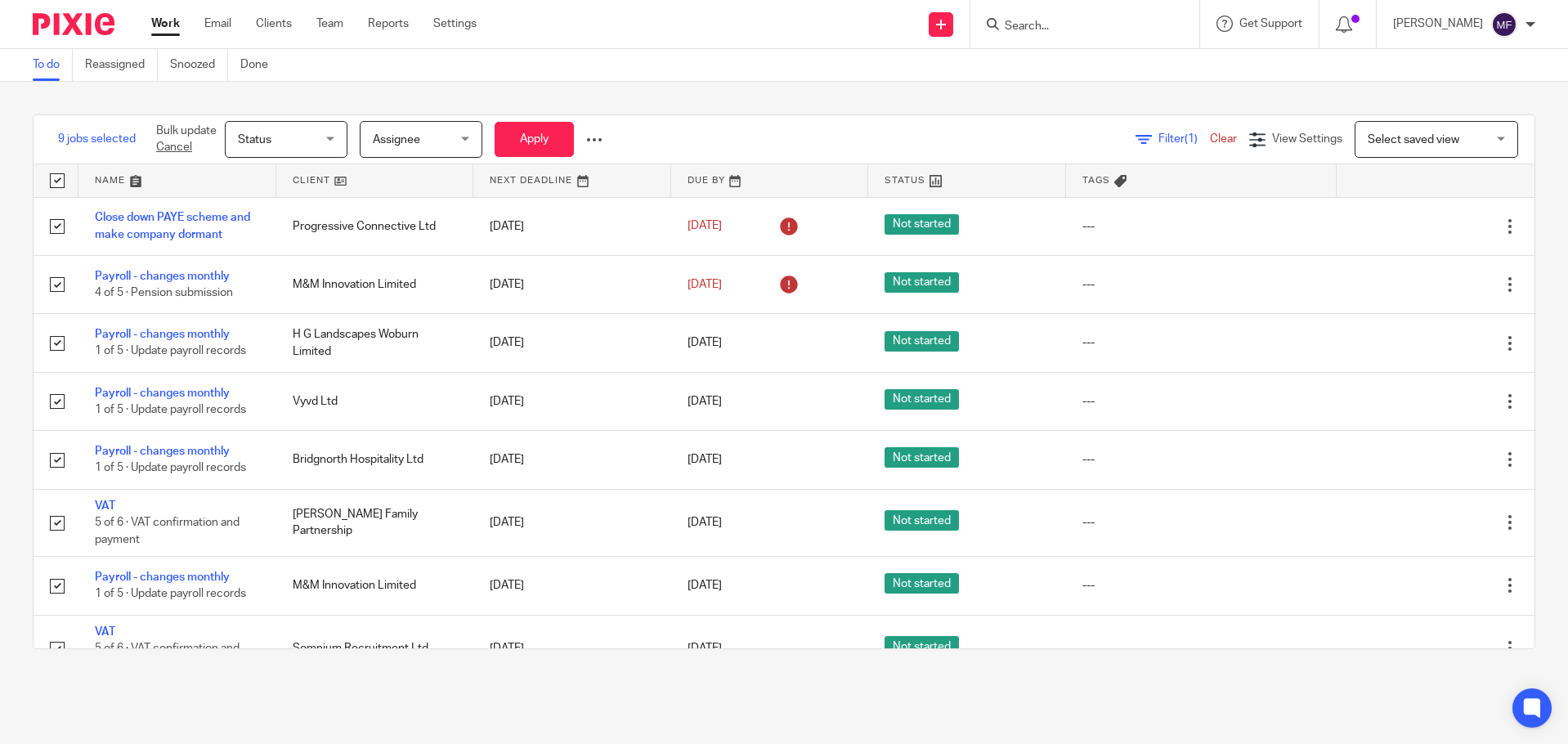
checkbox input "true"
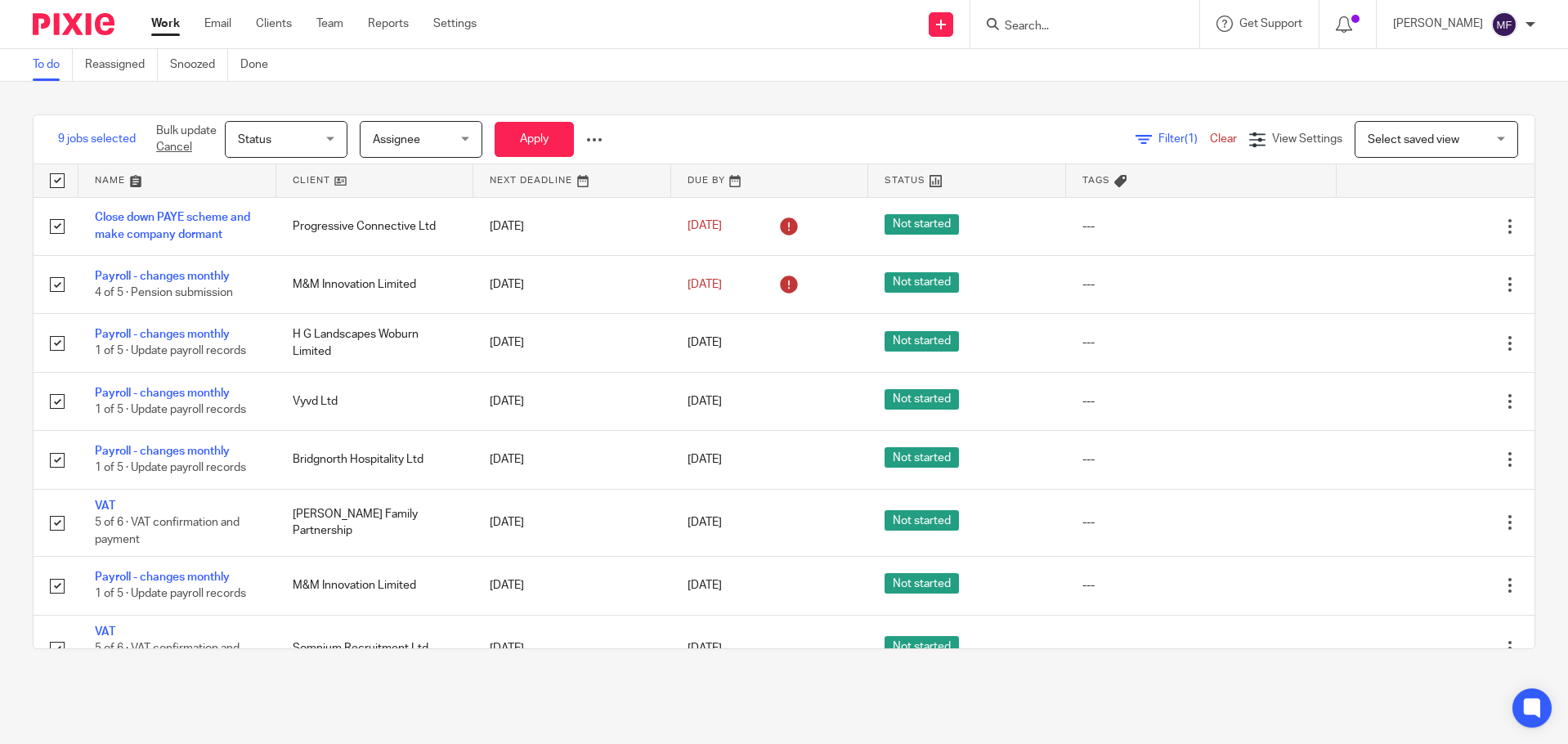
checkbox input "true"
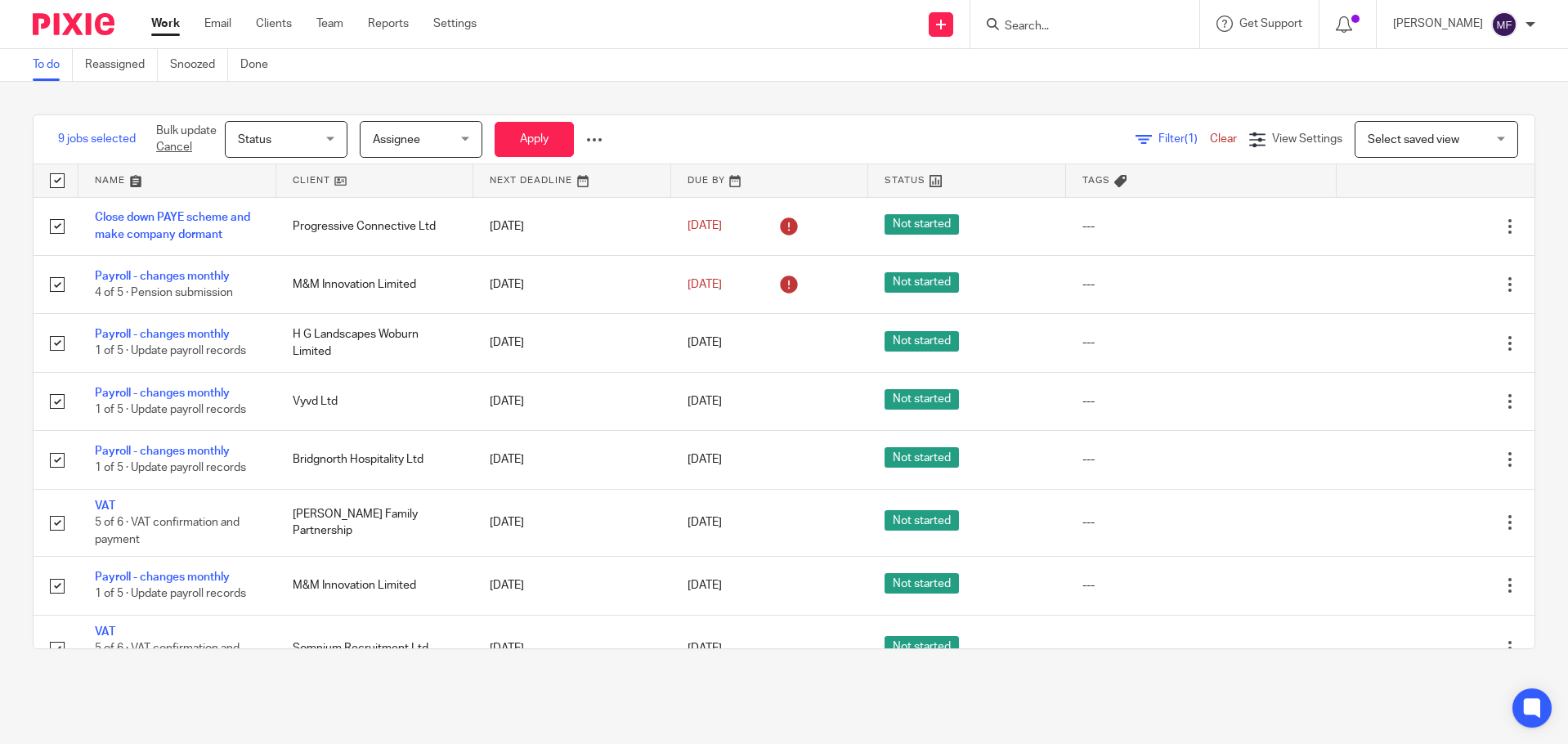
checkbox input "true"
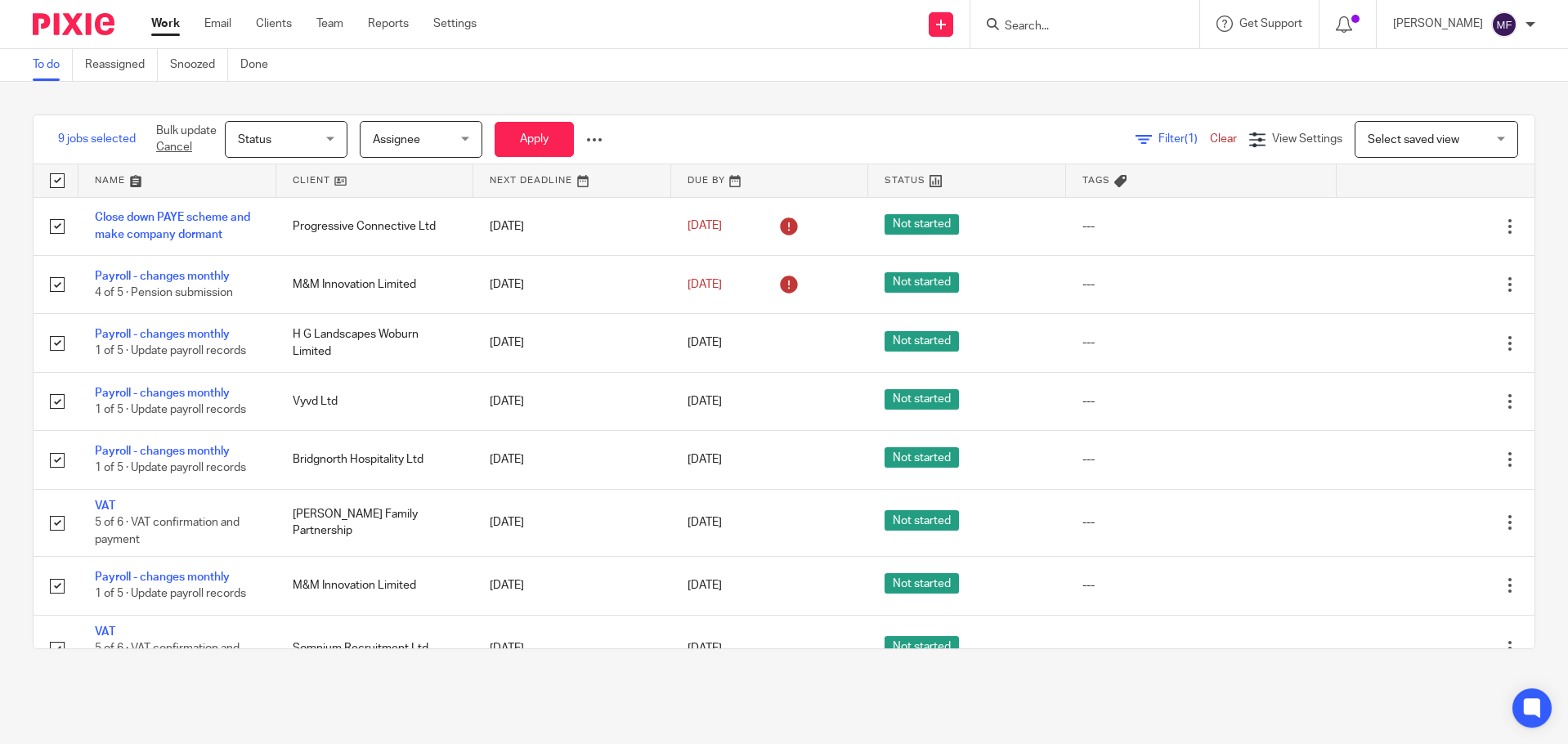
checkbox input "true"
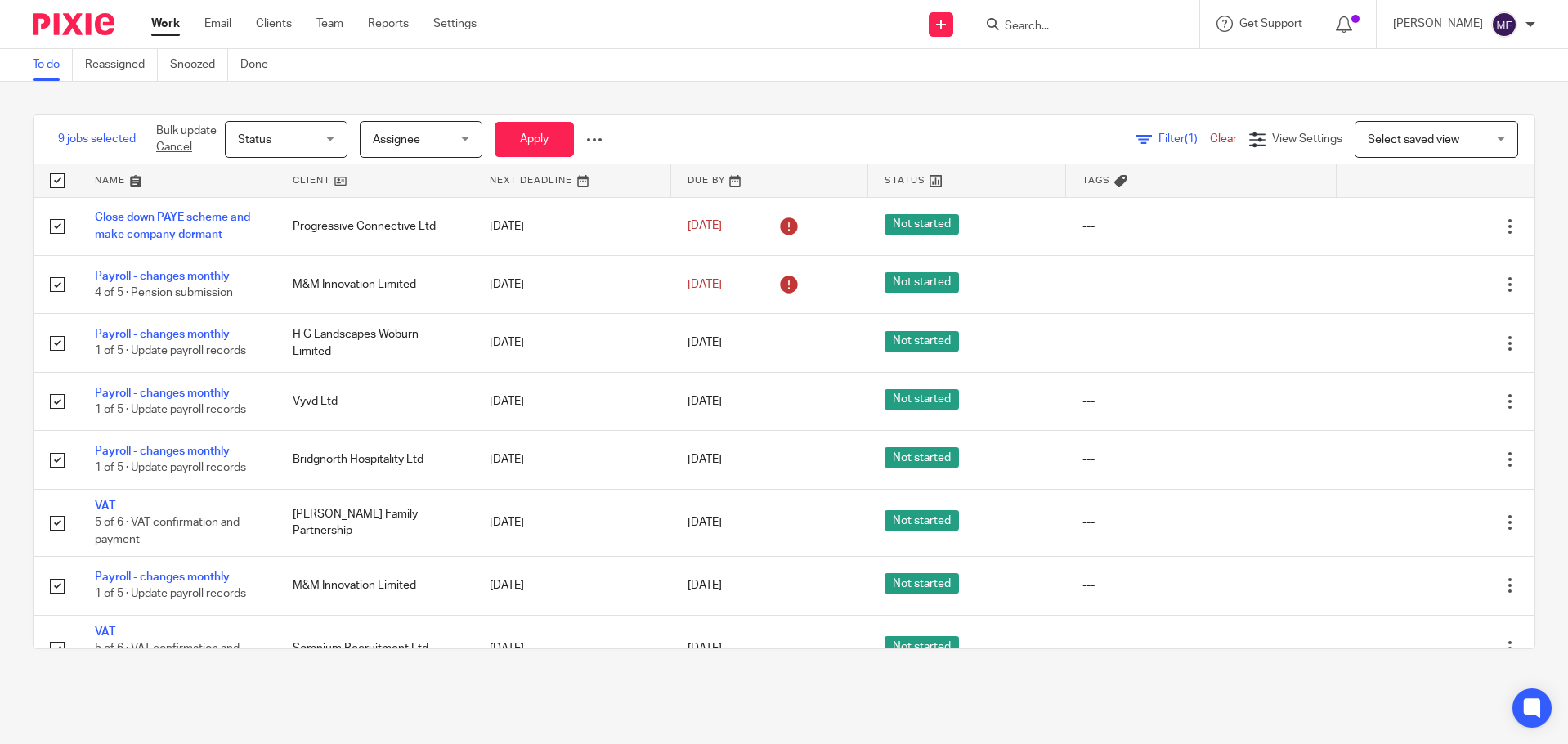
checkbox input "true"
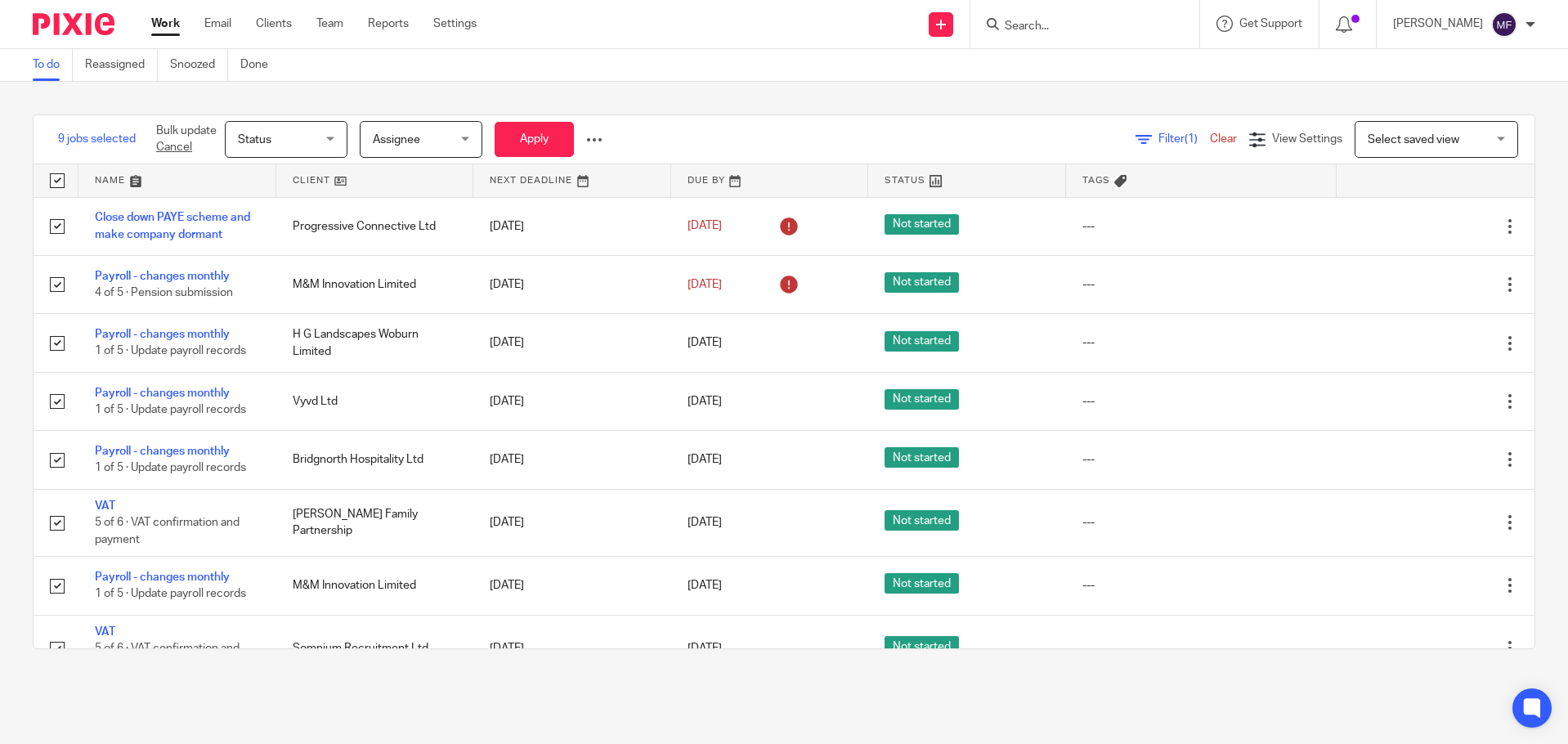
checkbox input "true"
click at [58, 184] on input "checkbox" at bounding box center [58, 181] width 31 height 31
checkbox input "false"
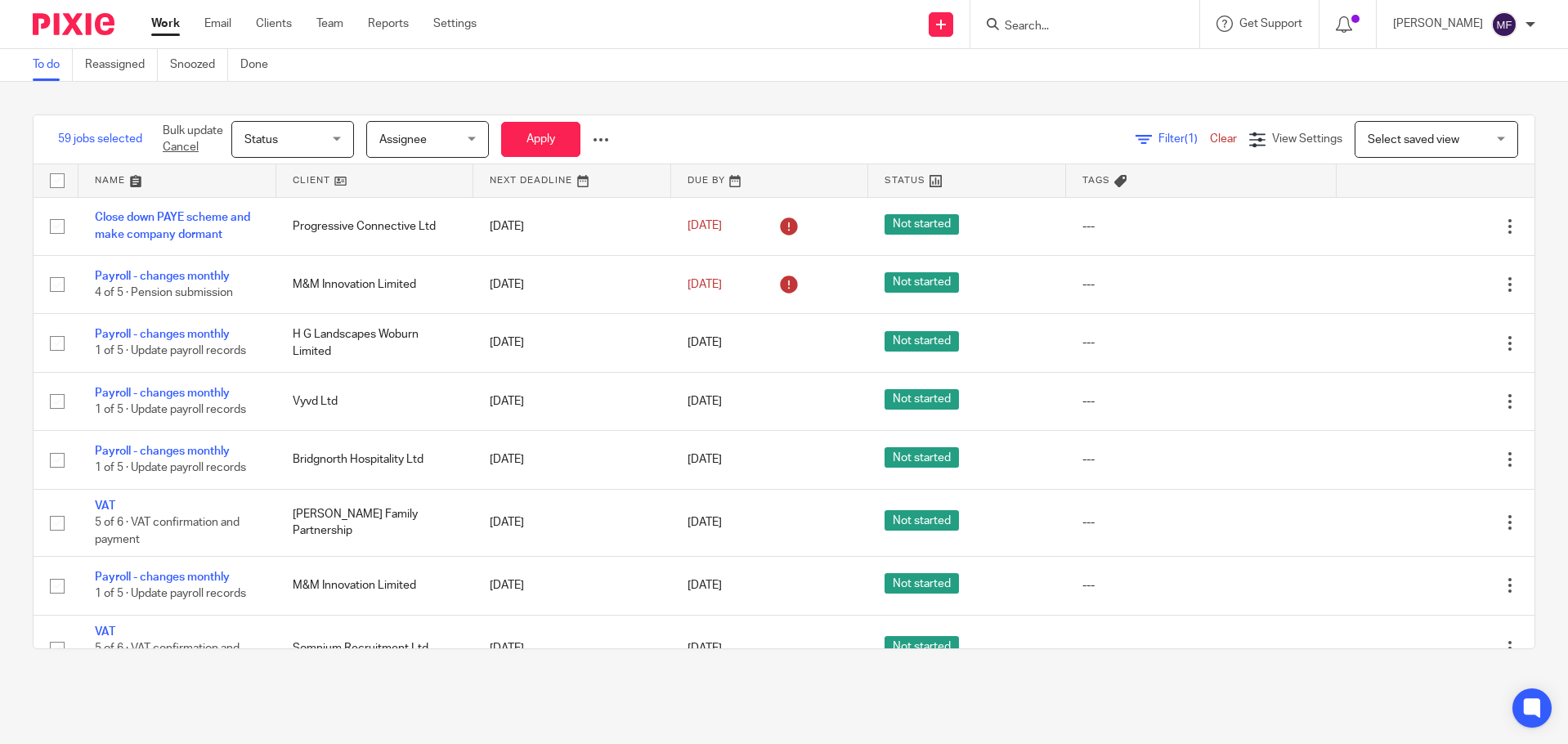
checkbox input "false"
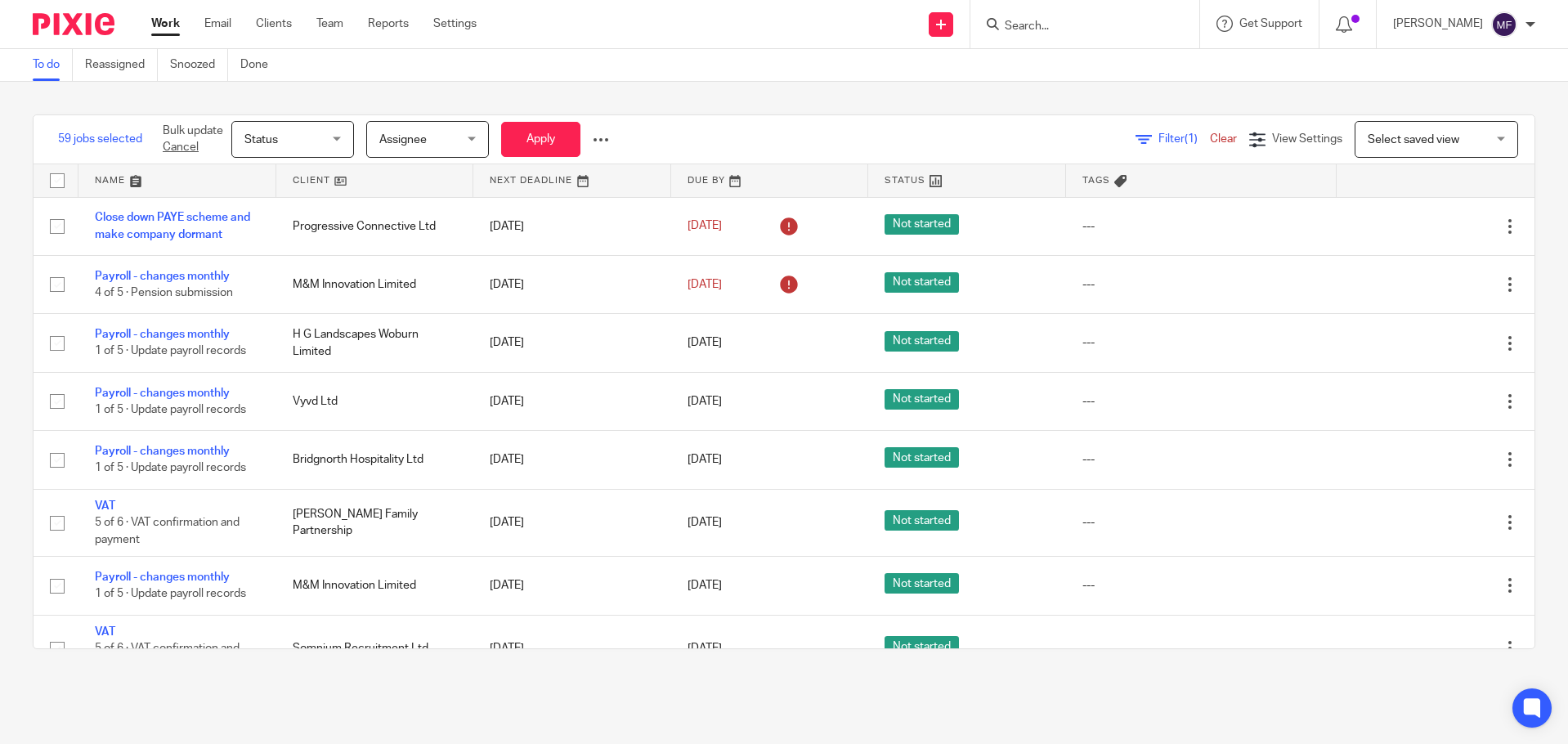
checkbox input "false"
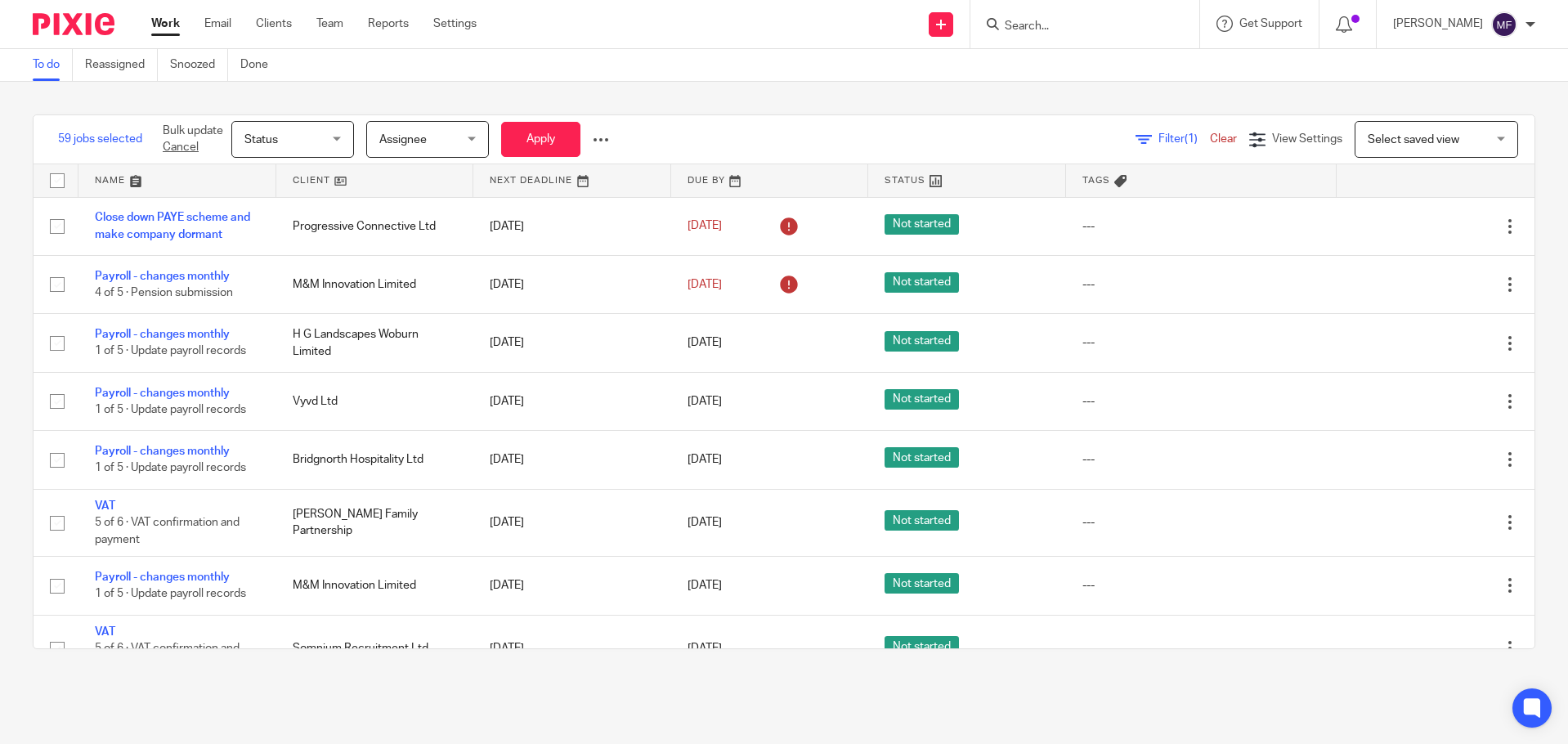
checkbox input "false"
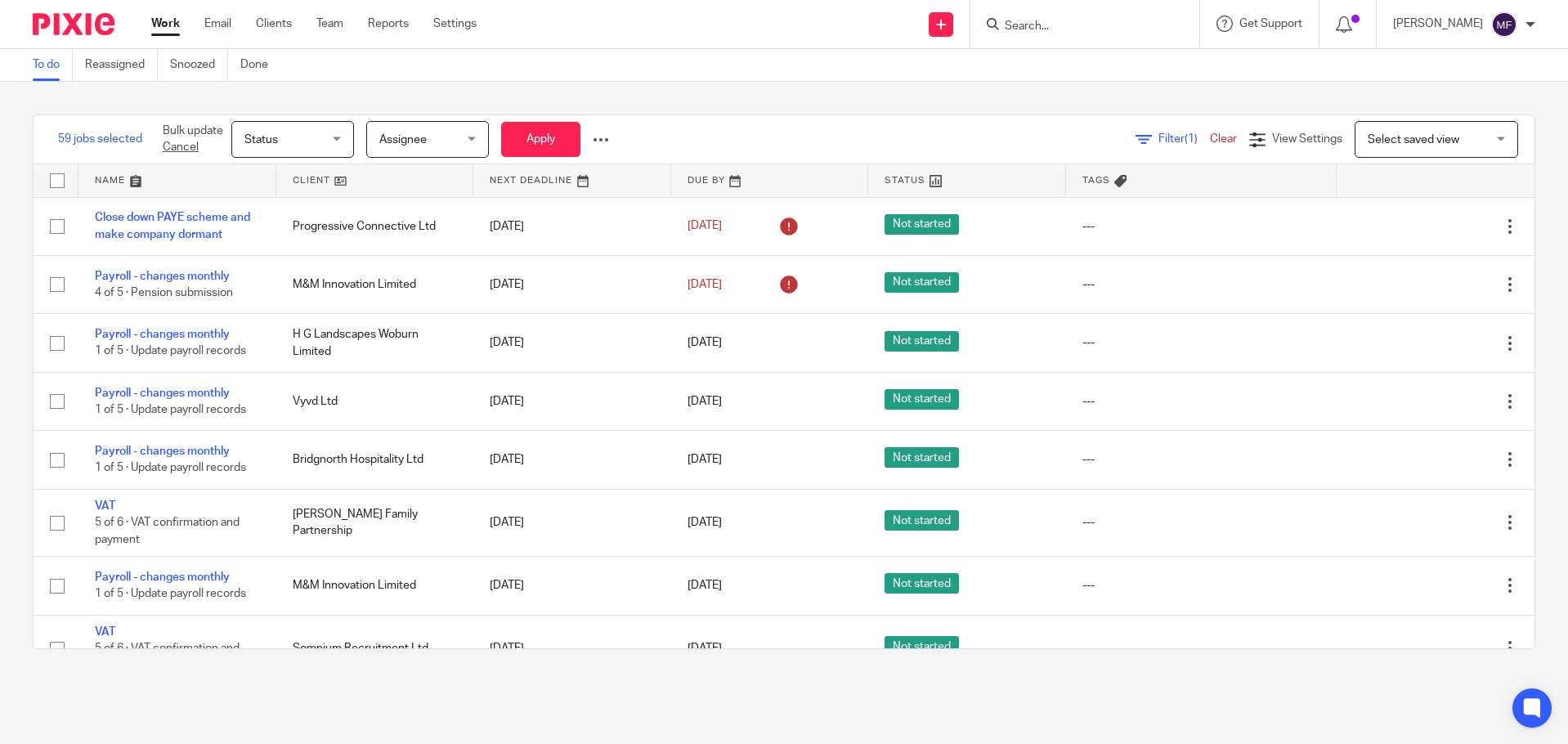
checkbox input "false"
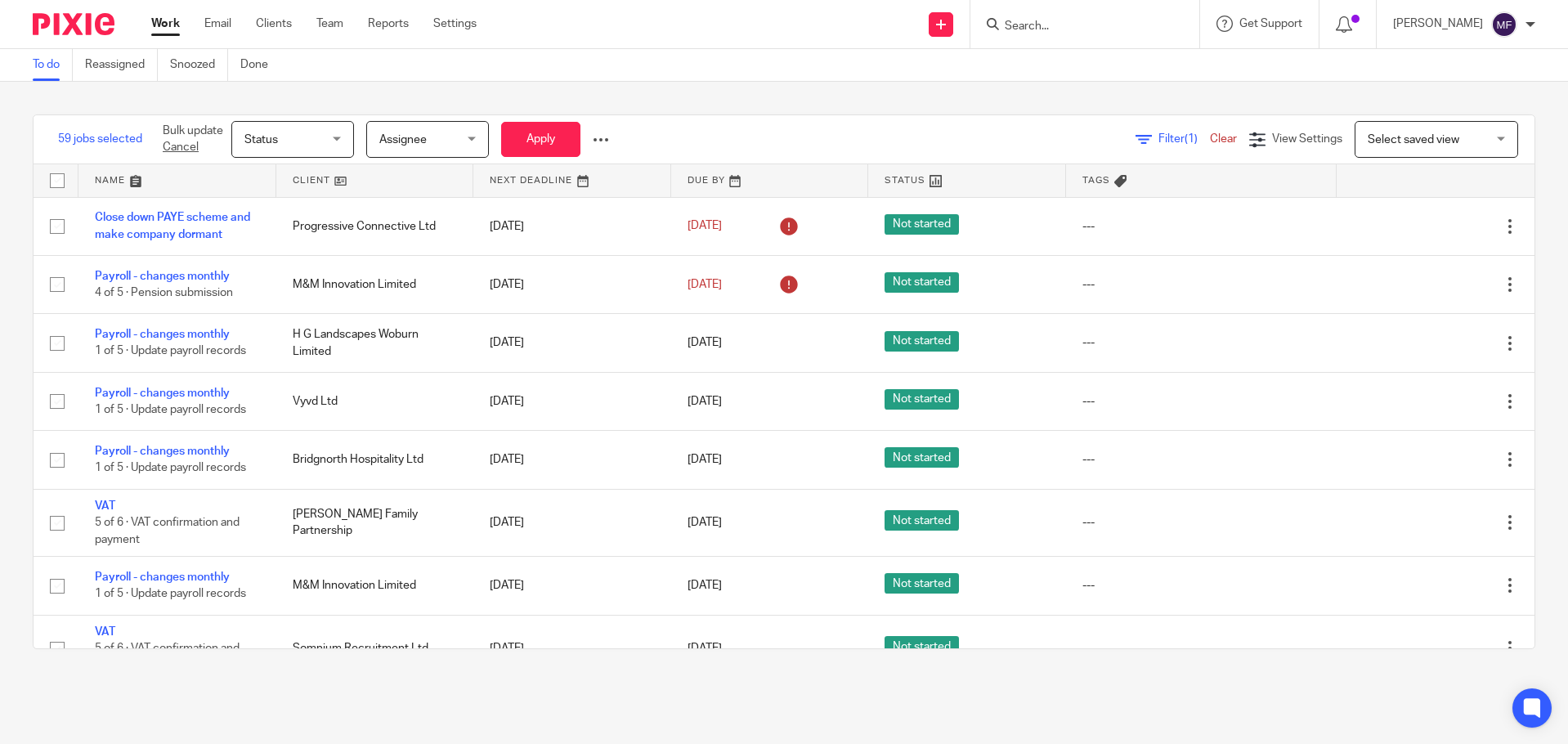
checkbox input "false"
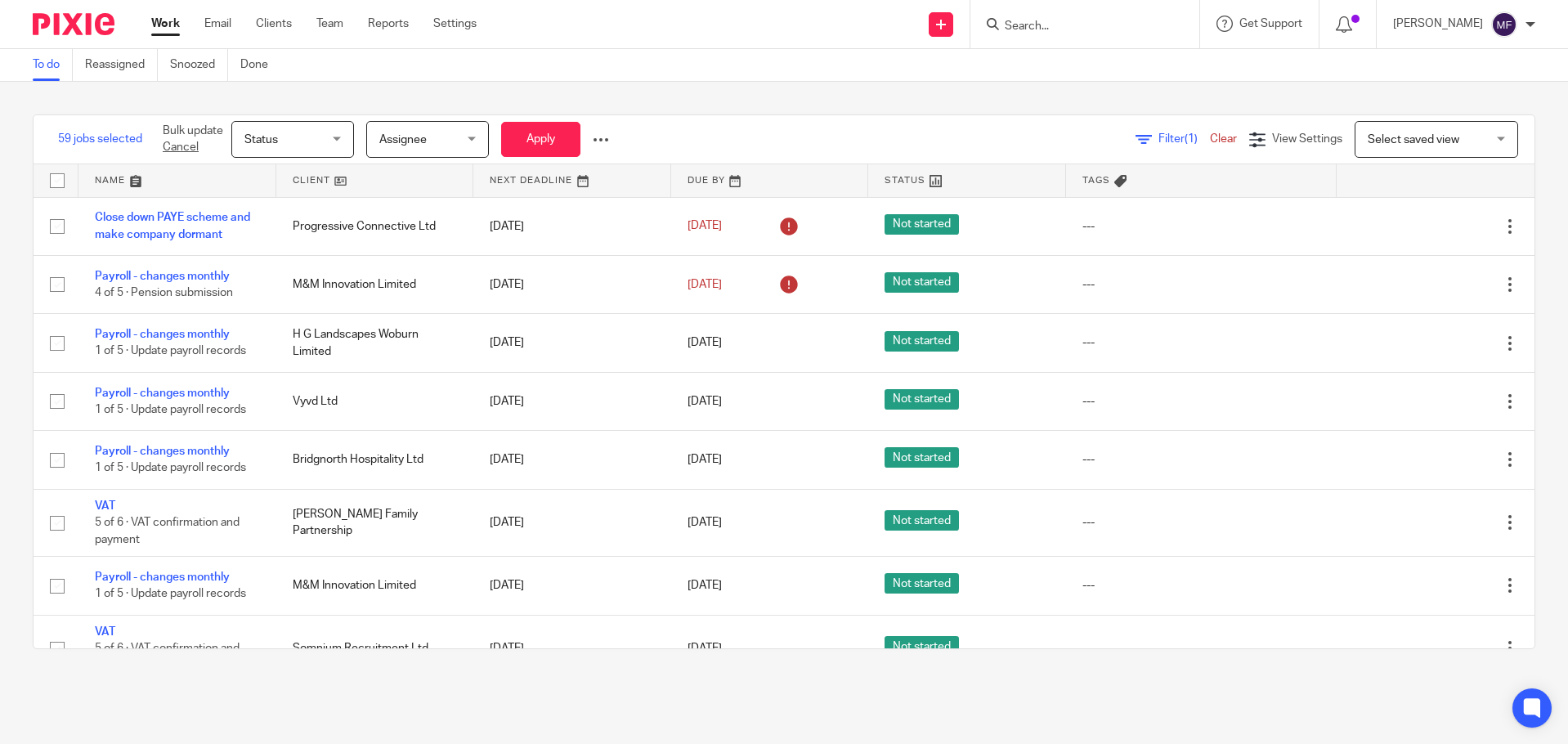
checkbox input "false"
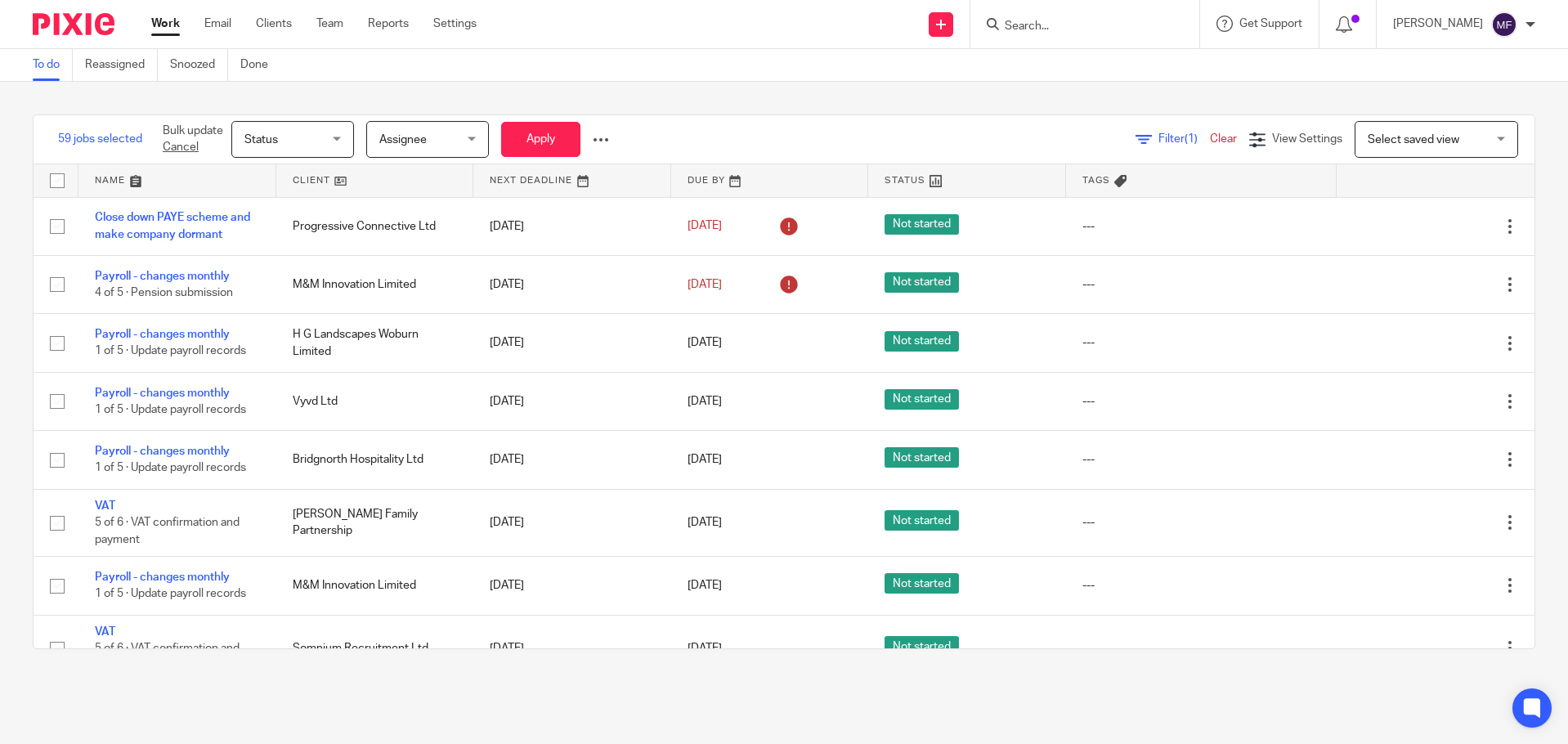
checkbox input "false"
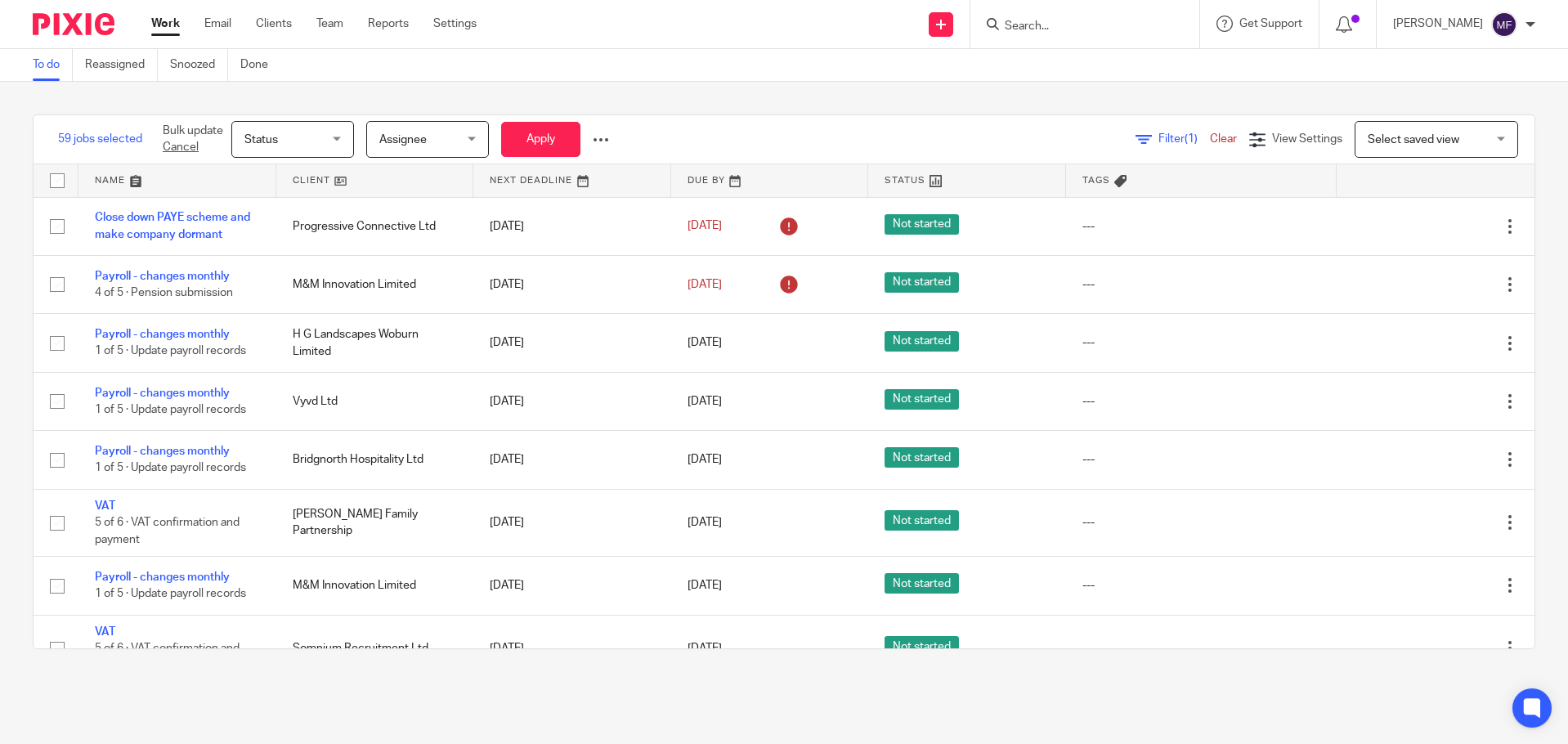
checkbox input "false"
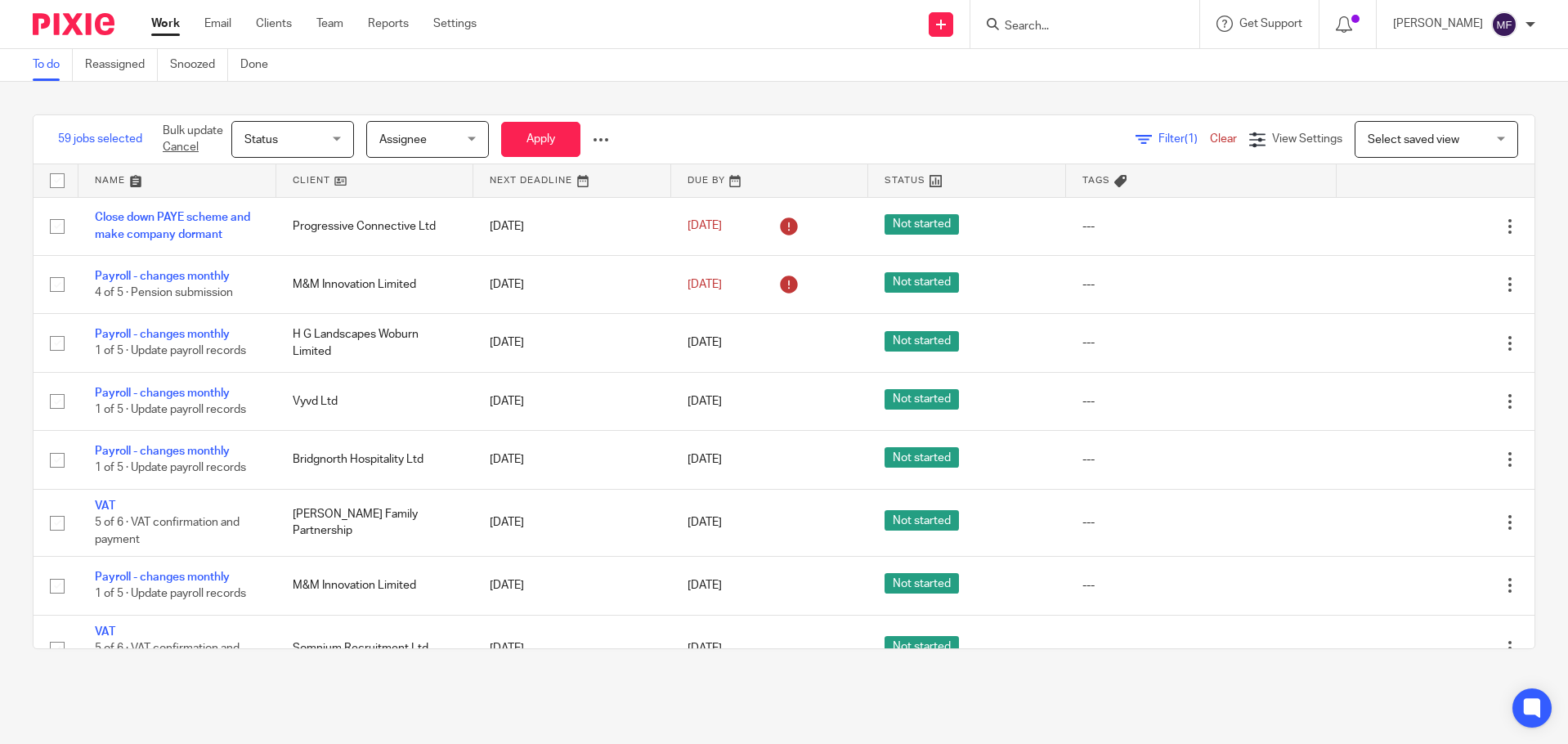
checkbox input "false"
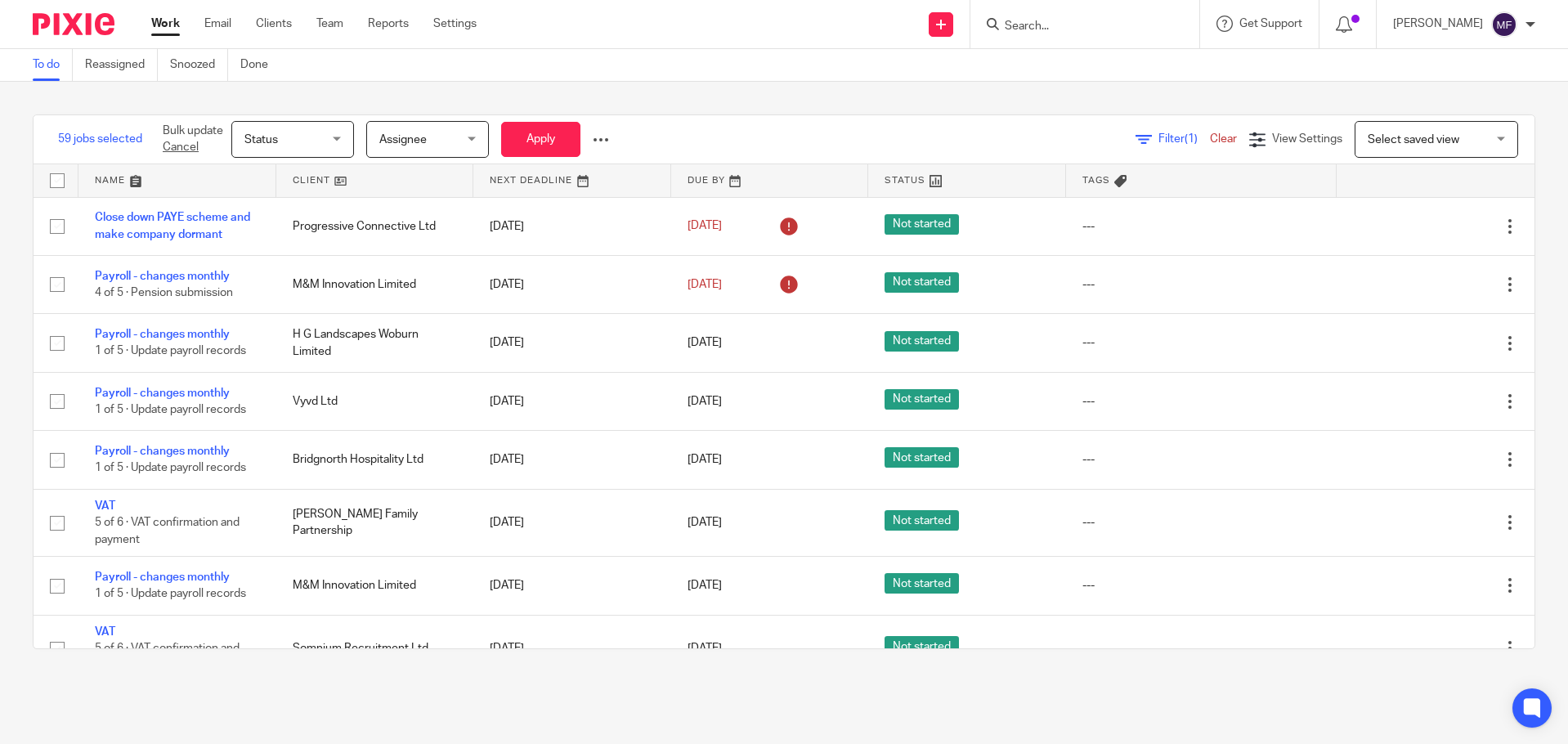
checkbox input "false"
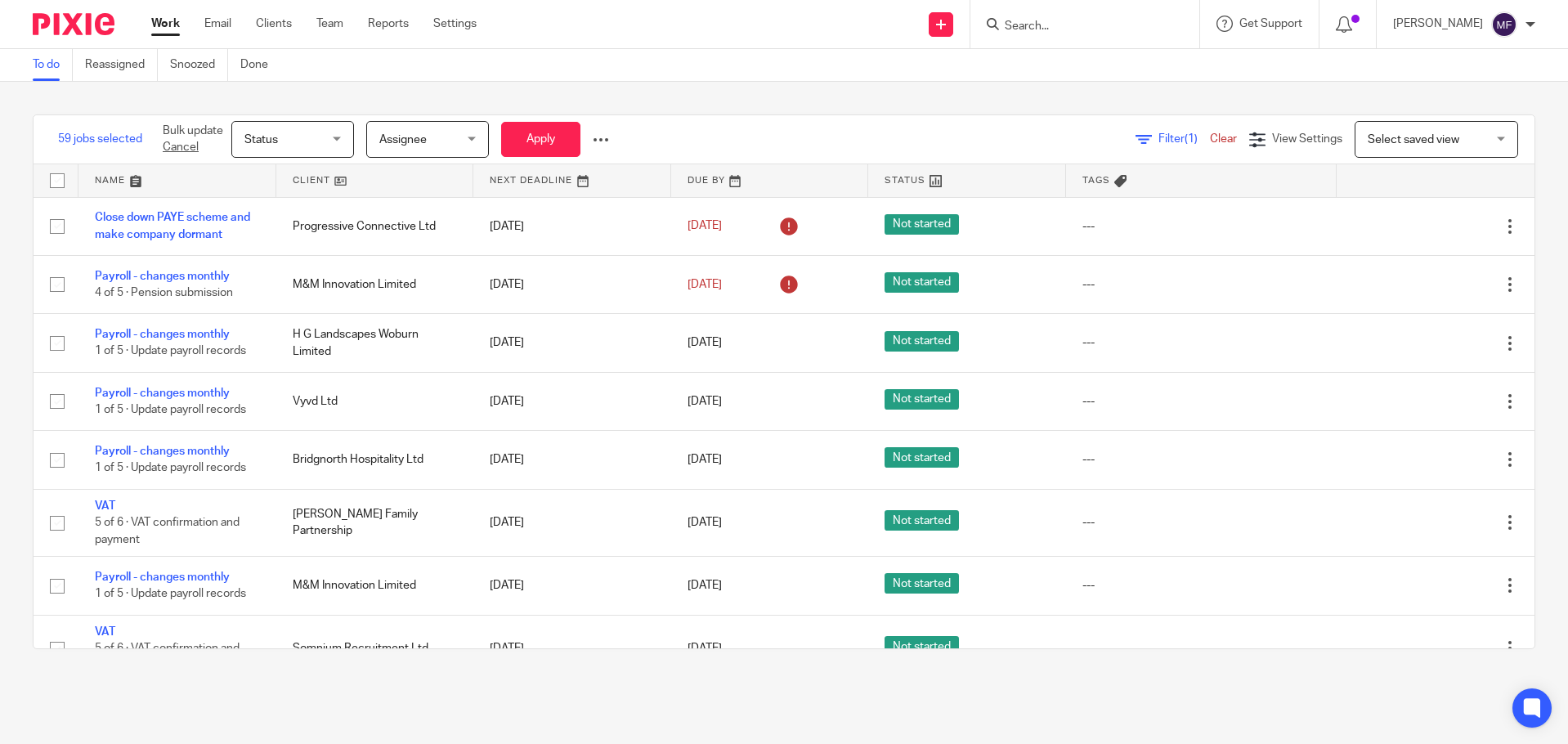
checkbox input "false"
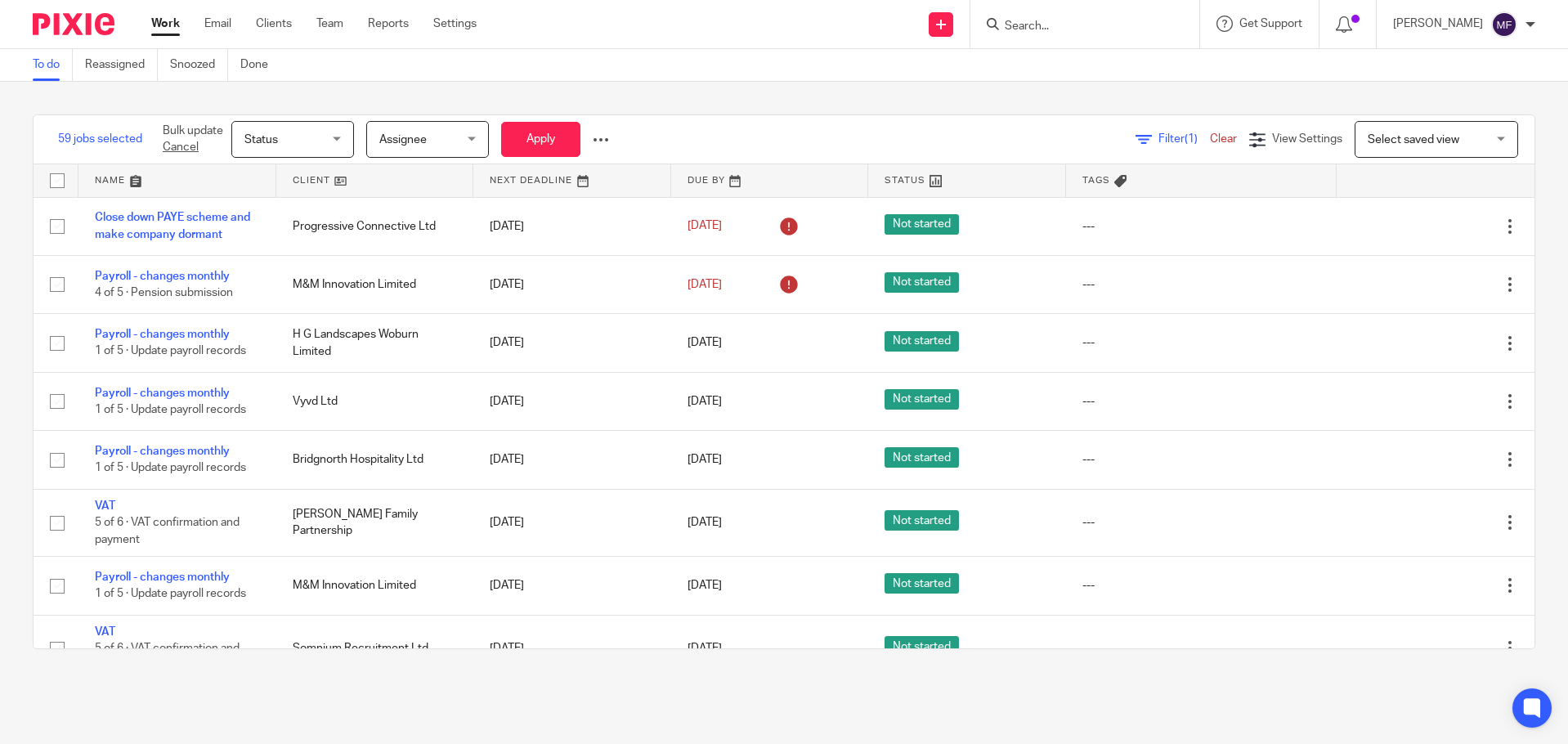
checkbox input "false"
